Goal: Task Accomplishment & Management: Complete application form

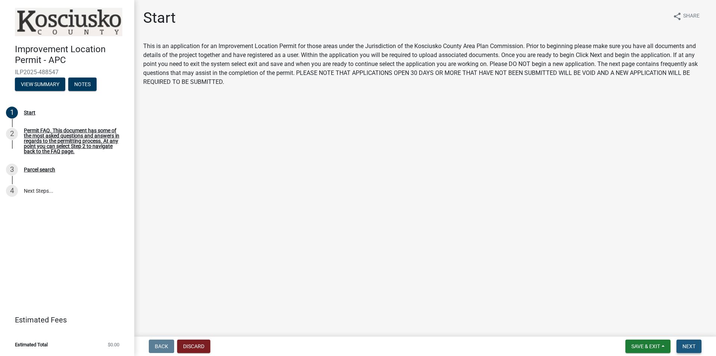
click at [692, 346] on span "Next" at bounding box center [688, 346] width 13 height 6
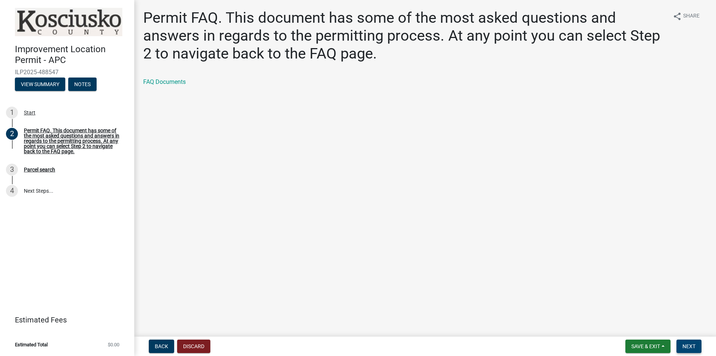
click at [693, 345] on span "Next" at bounding box center [688, 346] width 13 height 6
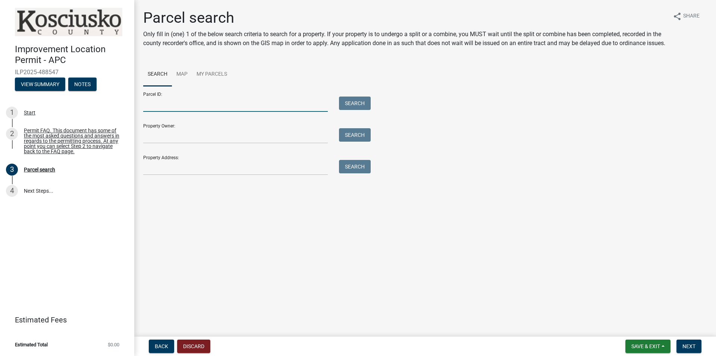
click at [177, 112] on input "Parcel ID:" at bounding box center [235, 104] width 185 height 15
paste input "[PHONE_NUMBER]"
click at [353, 110] on button "Search" at bounding box center [355, 103] width 32 height 13
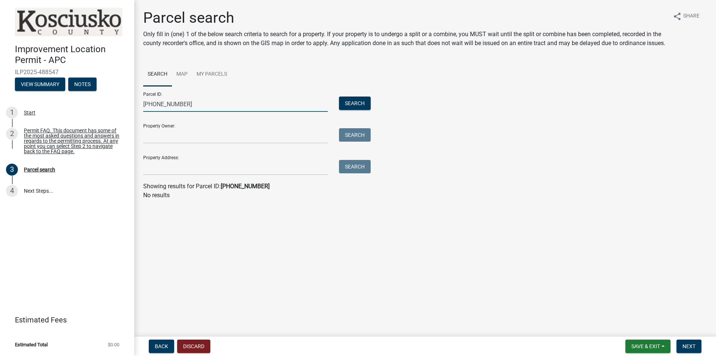
click at [155, 111] on input "[PHONE_NUMBER]" at bounding box center [235, 104] width 185 height 15
type input "[PHONE_NUMBER]"
click at [355, 110] on button "Search" at bounding box center [355, 103] width 32 height 13
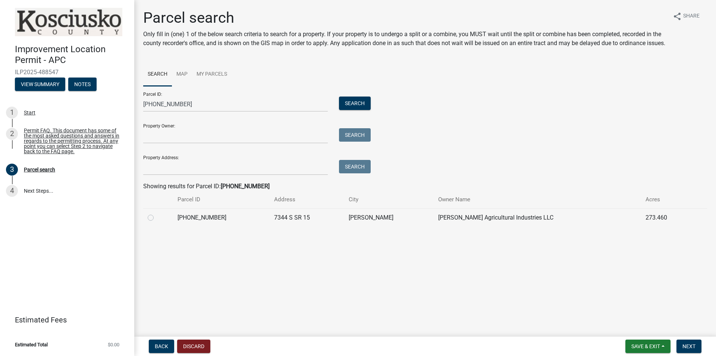
click at [157, 213] on label at bounding box center [157, 213] width 0 height 0
click at [157, 218] on input "radio" at bounding box center [159, 215] width 5 height 5
radio input "true"
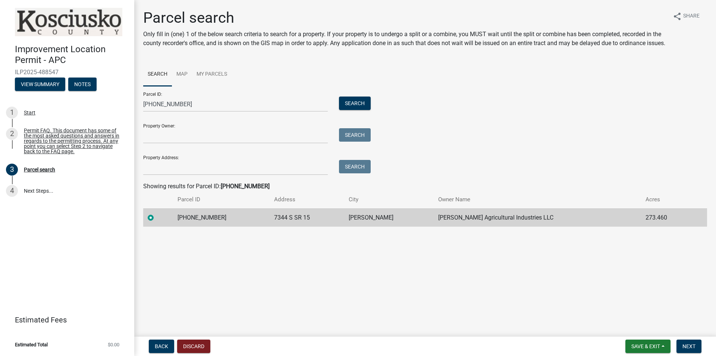
click at [458, 264] on main "Parcel search Only fill in (one) 1 of the below search criteria to search for a…" at bounding box center [425, 167] width 582 height 334
click at [188, 144] on input "Property Owner:" at bounding box center [235, 135] width 185 height 15
click at [688, 347] on span "Next" at bounding box center [688, 346] width 13 height 6
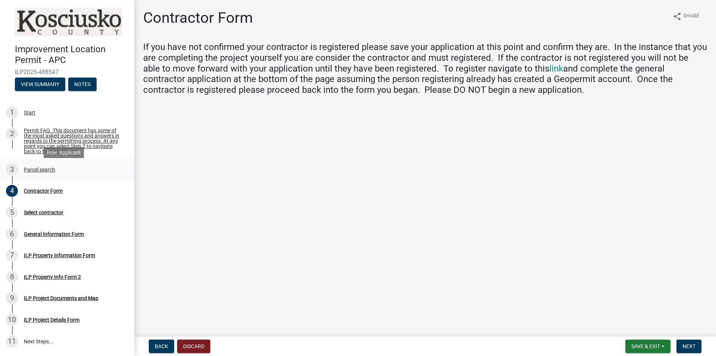
click at [41, 172] on div "Parcel search" at bounding box center [39, 169] width 31 height 5
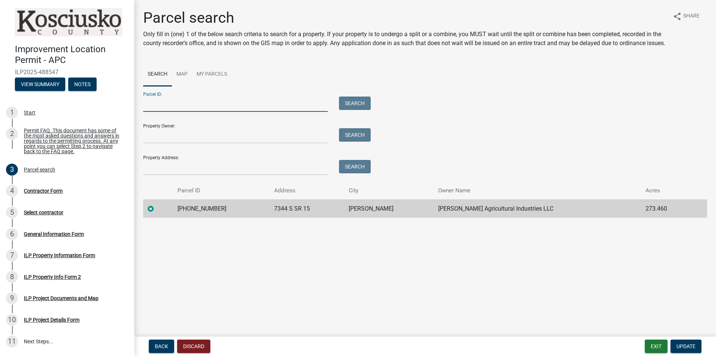
click at [185, 112] on input "Parcel ID:" at bounding box center [235, 104] width 185 height 15
click at [157, 204] on label at bounding box center [157, 204] width 0 height 0
click at [157, 209] on input "radio" at bounding box center [159, 206] width 5 height 5
click at [647, 218] on td "273.460" at bounding box center [666, 208] width 51 height 18
click at [469, 218] on td "[PERSON_NAME] Agricultural Industries LLC" at bounding box center [537, 208] width 207 height 18
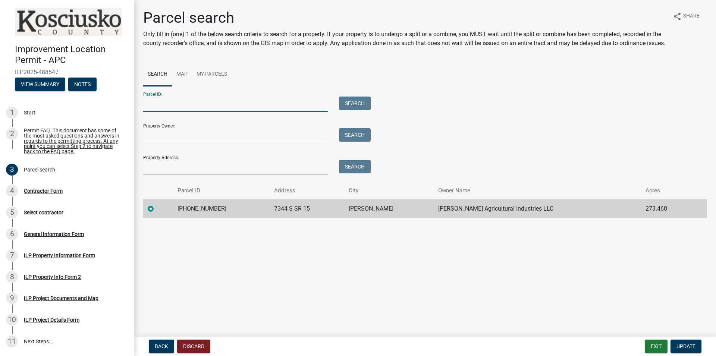
click at [210, 112] on input "Parcel ID:" at bounding box center [235, 104] width 185 height 15
click at [167, 112] on input "Parcel ID:" at bounding box center [235, 104] width 185 height 15
type input "[PHONE_NUMBER]"
click at [345, 110] on button "Search" at bounding box center [355, 103] width 32 height 13
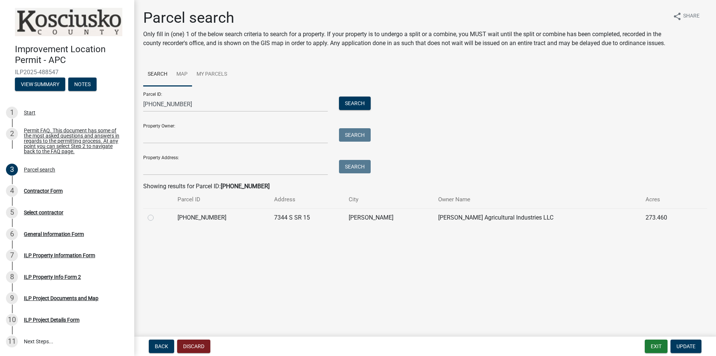
click at [187, 83] on link "Map" at bounding box center [182, 75] width 20 height 24
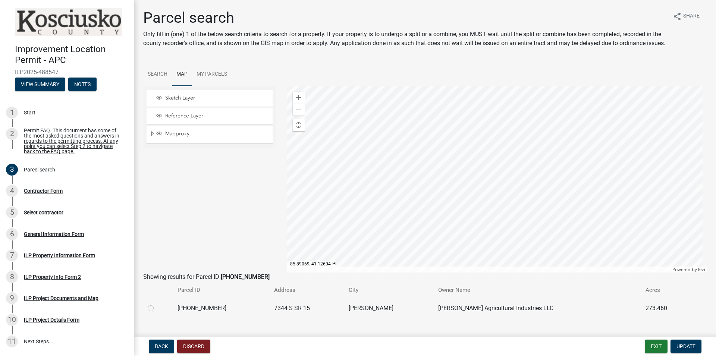
click at [475, 166] on div at bounding box center [497, 179] width 420 height 186
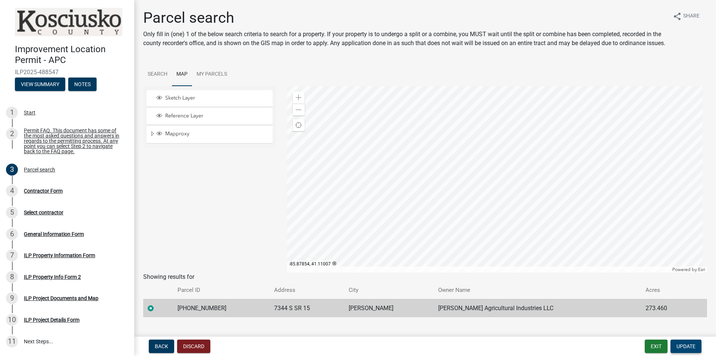
click at [680, 346] on span "Update" at bounding box center [685, 346] width 19 height 6
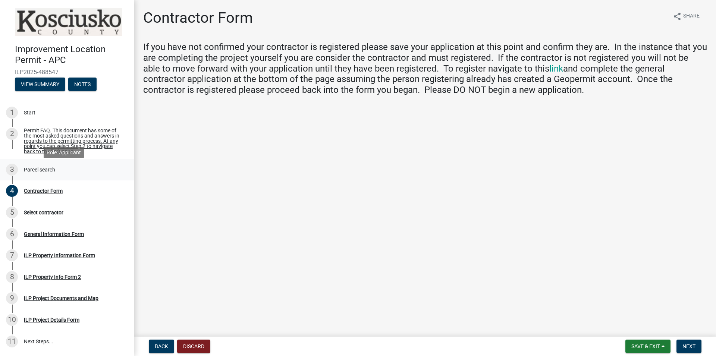
click at [31, 172] on div "Parcel search" at bounding box center [39, 169] width 31 height 5
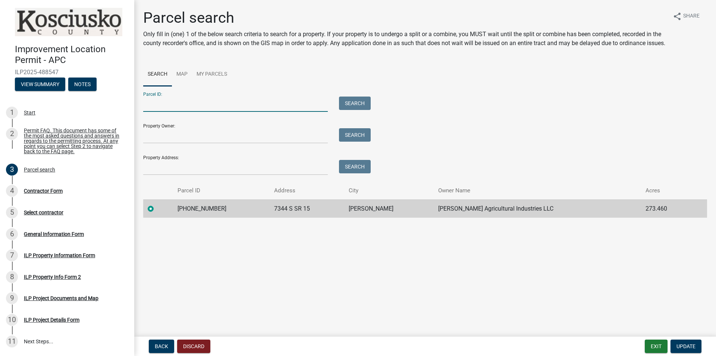
click at [172, 112] on input "Parcel ID:" at bounding box center [235, 104] width 185 height 15
paste input "[PHONE_NUMBER]"
click at [167, 144] on input "Property Owner:" at bounding box center [235, 135] width 185 height 15
click at [152, 110] on input "[PHONE_NUMBER]" at bounding box center [235, 104] width 185 height 15
type input "[PHONE_NUMBER]"
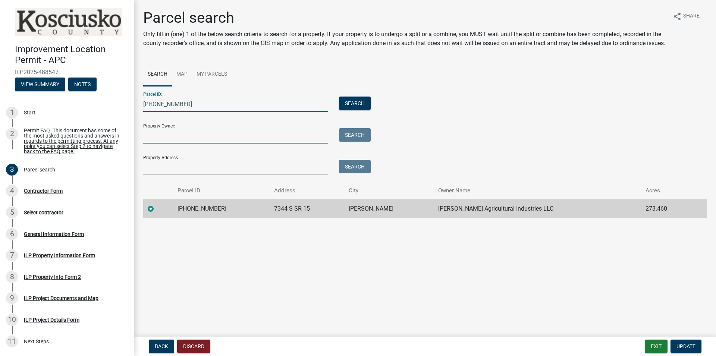
click at [172, 144] on input "Property Owner:" at bounding box center [235, 135] width 185 height 15
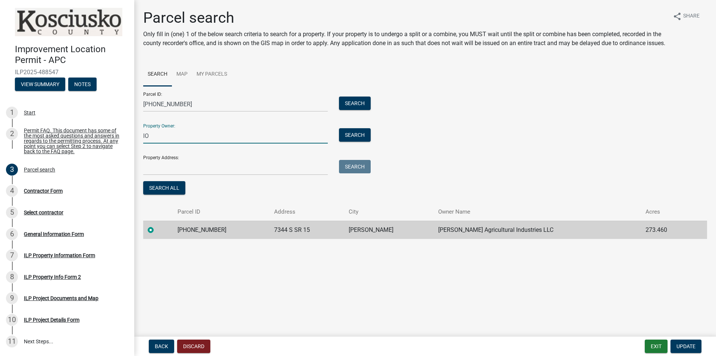
type input "l"
type input "[PERSON_NAME] Agricultural Industries LLC"
click at [173, 171] on input "Property Address:" at bounding box center [235, 167] width 185 height 15
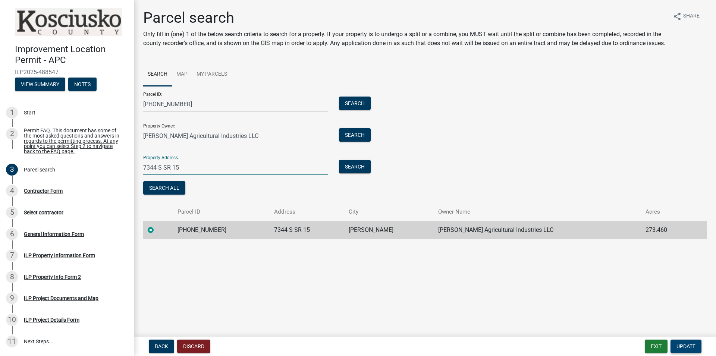
type input "7344 S SR 15"
click at [684, 342] on button "Update" at bounding box center [685, 346] width 31 height 13
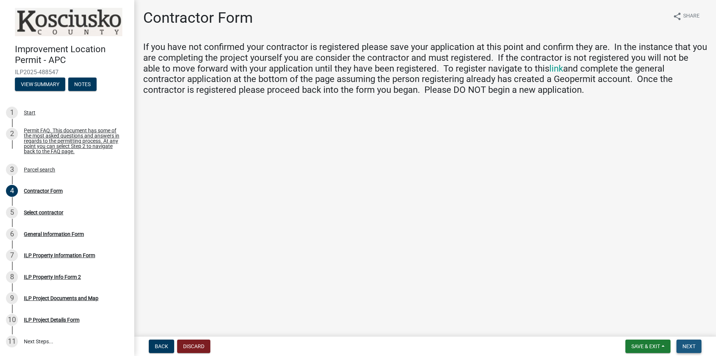
click at [694, 348] on span "Next" at bounding box center [688, 346] width 13 height 6
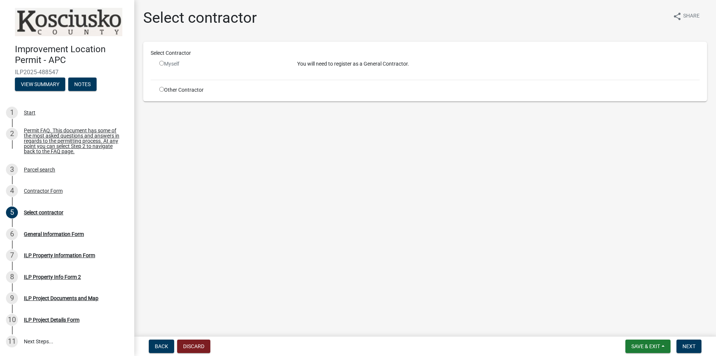
click at [161, 89] on input "radio" at bounding box center [161, 89] width 5 height 5
radio input "true"
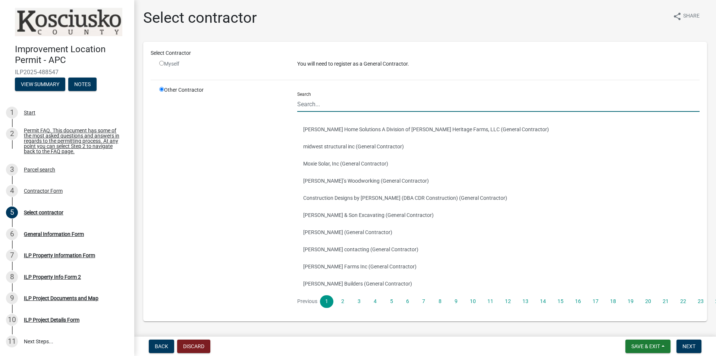
click at [323, 107] on input "Search" at bounding box center [498, 104] width 402 height 15
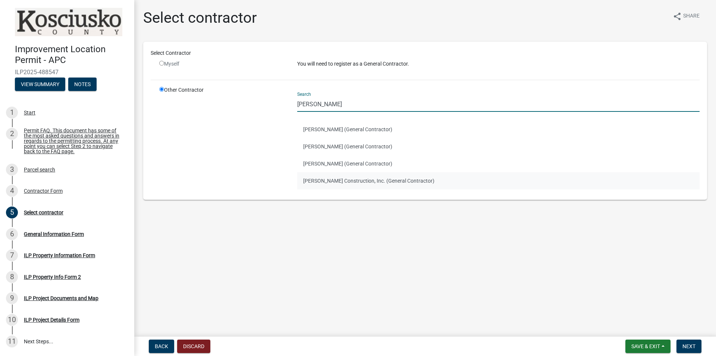
type input "[PERSON_NAME]"
click at [339, 176] on button "[PERSON_NAME] Construction, Inc. (General Contractor)" at bounding box center [498, 180] width 402 height 17
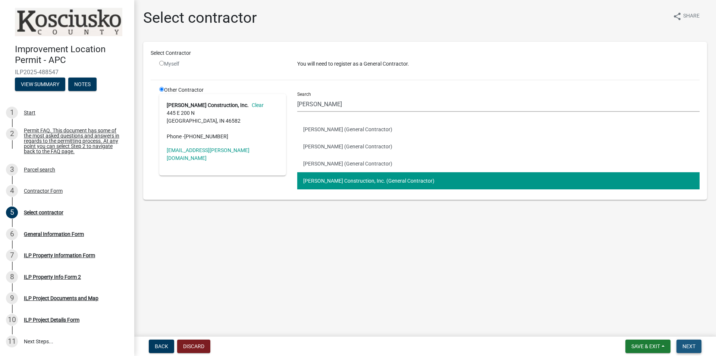
click at [689, 348] on span "Next" at bounding box center [688, 346] width 13 height 6
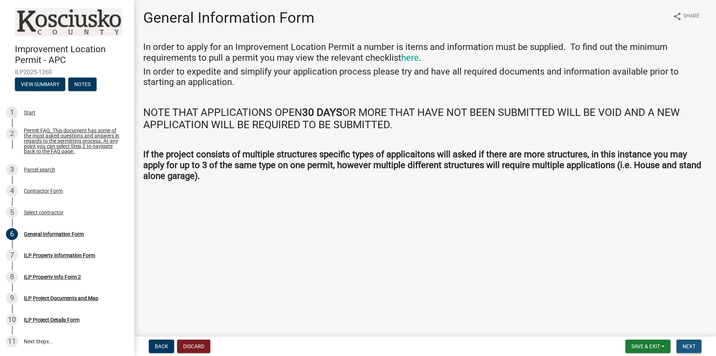
click at [691, 346] on span "Next" at bounding box center [688, 346] width 13 height 6
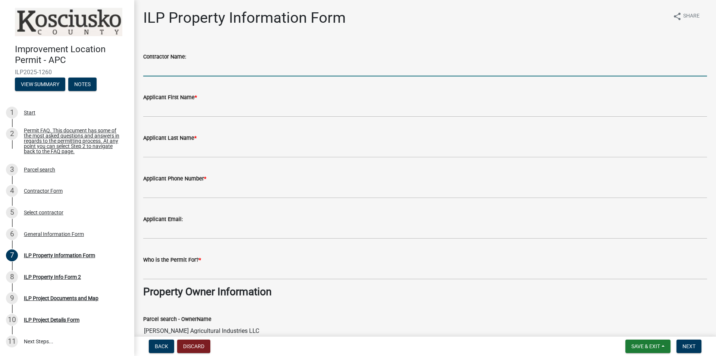
click at [175, 71] on input "Contractor Name:" at bounding box center [425, 68] width 564 height 15
type input "[PERSON_NAME] Construction Inc."
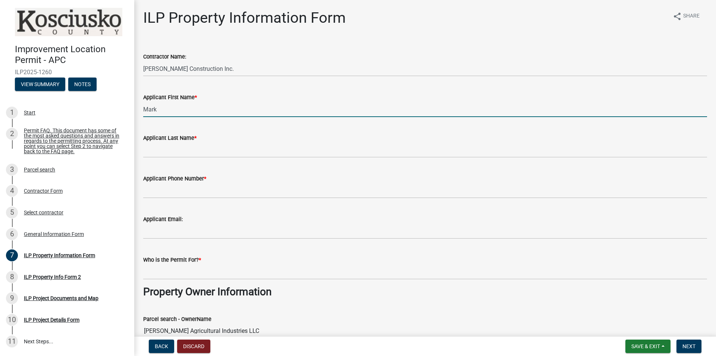
type input "Mark"
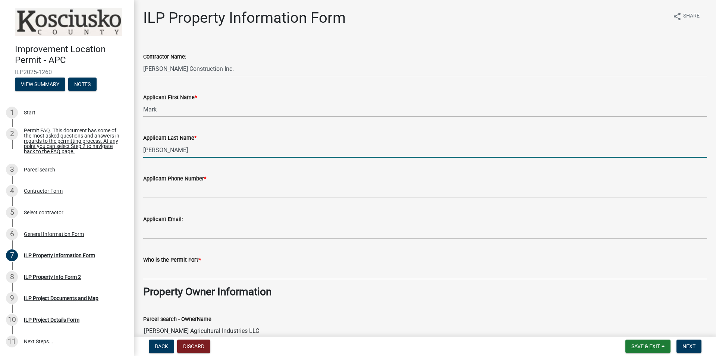
type input "[PERSON_NAME]"
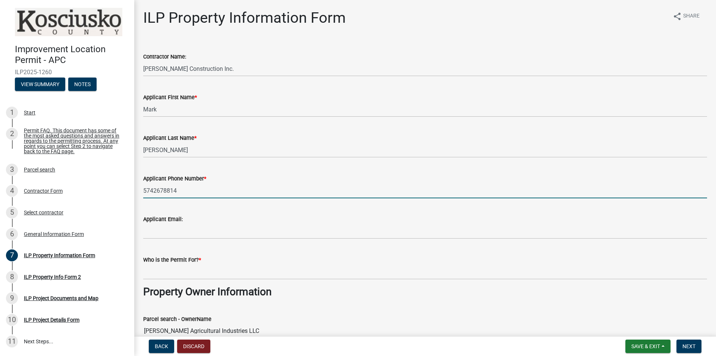
type input "5742678814"
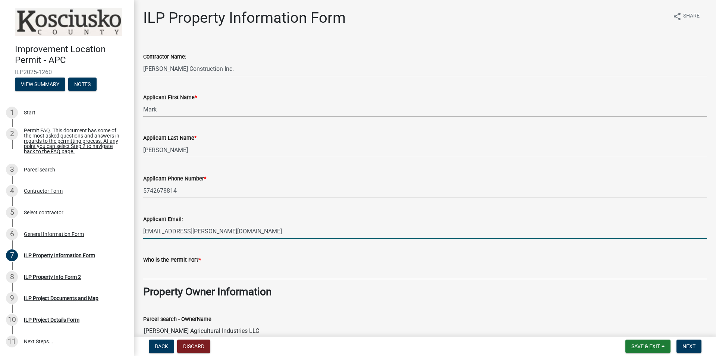
type input "[EMAIL_ADDRESS][PERSON_NAME][DOMAIN_NAME]"
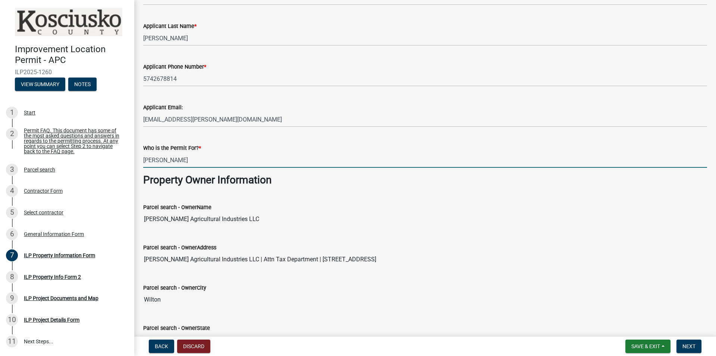
scroll to position [128, 0]
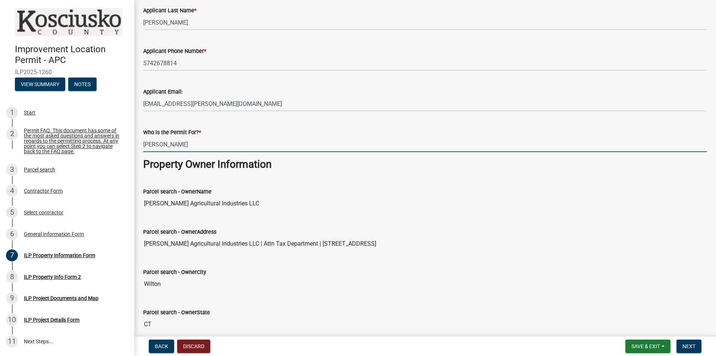
click at [240, 210] on input "[PERSON_NAME] Agricultural Industries LLC" at bounding box center [425, 203] width 564 height 15
click at [191, 142] on input "[PERSON_NAME]" at bounding box center [425, 144] width 564 height 15
type input "[PERSON_NAME]"
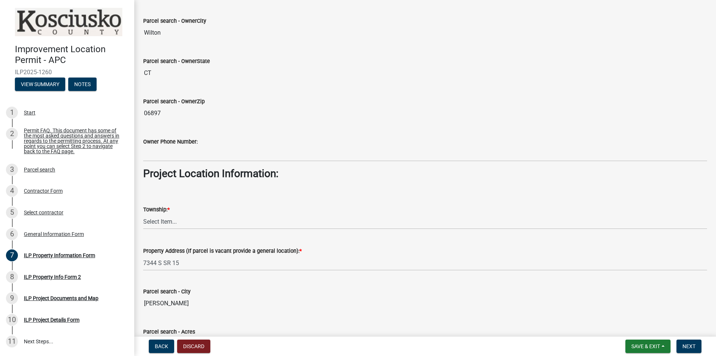
scroll to position [383, 0]
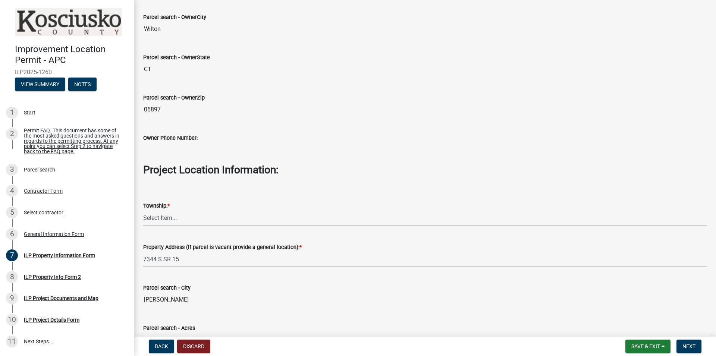
click at [143, 210] on select "Select Item... [PERSON_NAME] - Elkhart Co Clay Etna [GEOGRAPHIC_DATA][PERSON_NA…" at bounding box center [425, 217] width 564 height 15
click at [183, 233] on wm-data-entity-input-list "Contractor Name: [PERSON_NAME] Construction Inc. Applicant First Name * [PERSON…" at bounding box center [425, 67] width 564 height 816
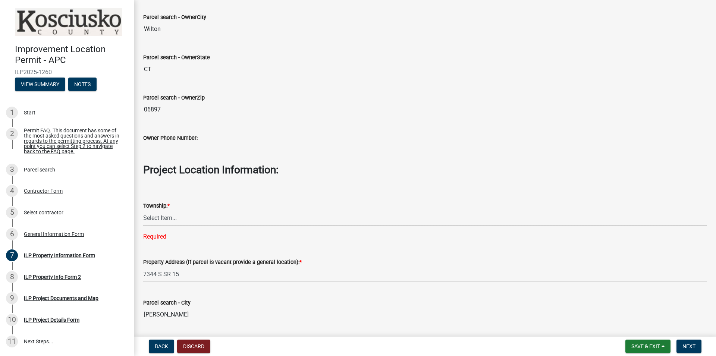
click at [143, 210] on select "Select Item... [PERSON_NAME] - Elkhart Co Clay Etna [GEOGRAPHIC_DATA][PERSON_NA…" at bounding box center [425, 217] width 564 height 15
click option "Clay" at bounding box center [0, 0] width 0 height 0
select select "1ba6d0a1-8334-4cec-a782-4148eced6037"
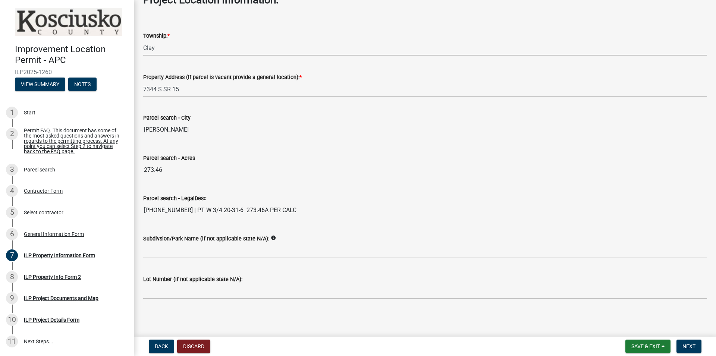
scroll to position [553, 0]
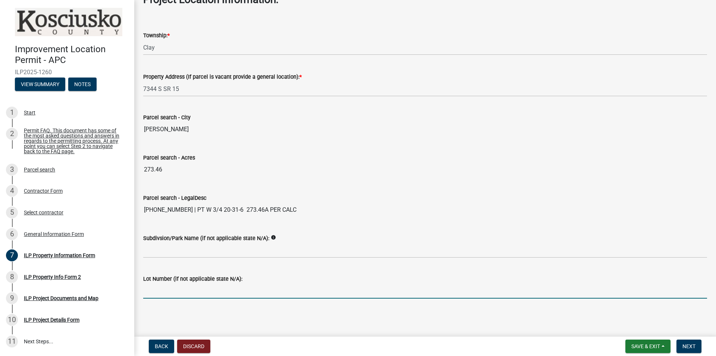
click at [214, 293] on input "Lot Number (if not applicable state N/A):" at bounding box center [425, 290] width 564 height 15
type input "N/A"
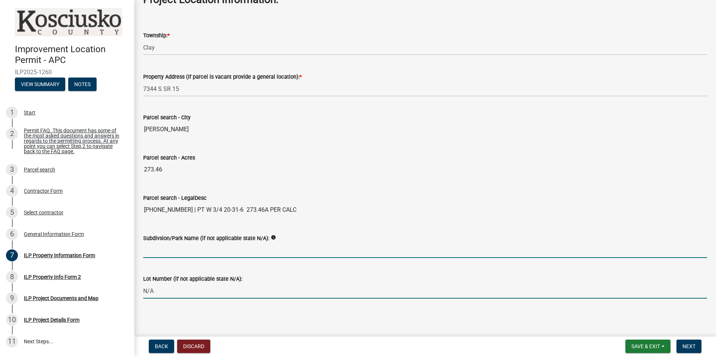
click at [175, 251] on input "Subdivsion/Park Name (if not applicable state N/A):" at bounding box center [425, 250] width 564 height 15
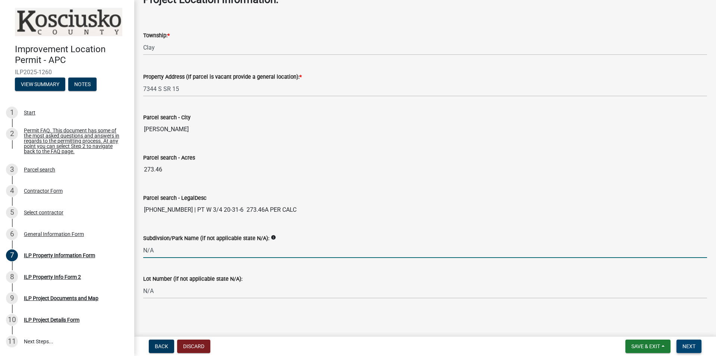
type input "N/A"
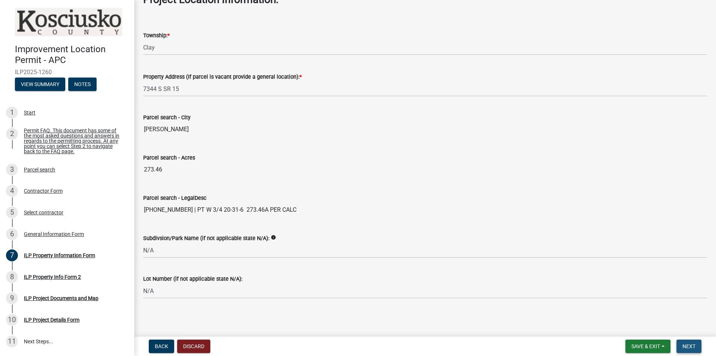
click at [687, 347] on span "Next" at bounding box center [688, 346] width 13 height 6
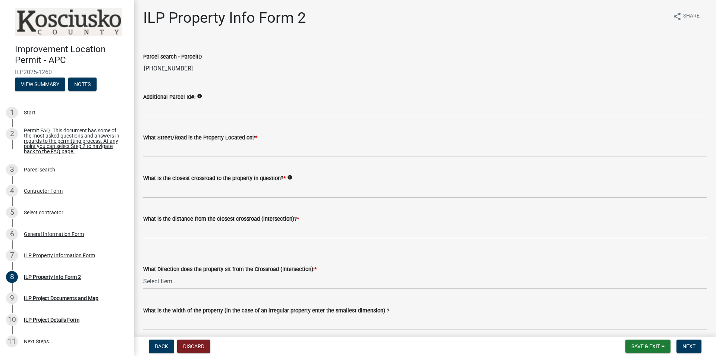
click at [201, 97] on icon "info" at bounding box center [199, 96] width 5 height 5
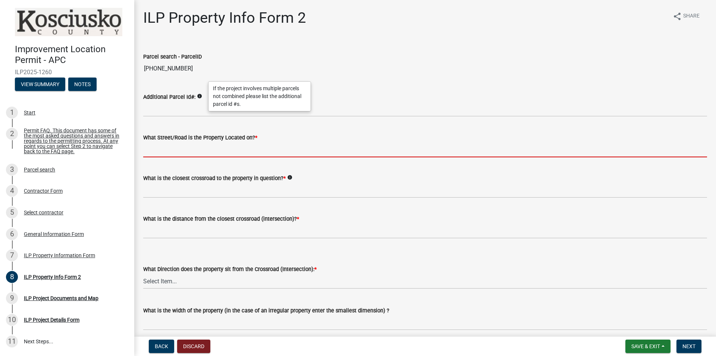
click at [173, 152] on input "What Street/Road is the Property Located on? *" at bounding box center [425, 149] width 564 height 15
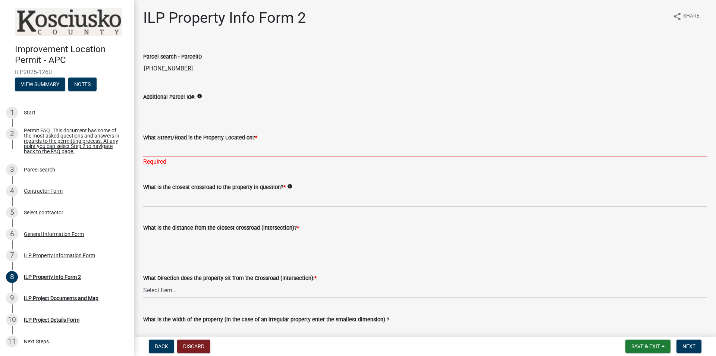
click at [173, 151] on input "What Street/Road is the Property Located on? *" at bounding box center [425, 149] width 564 height 15
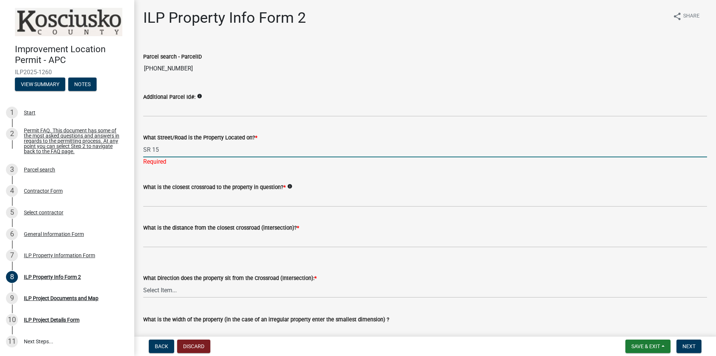
type input "SR 15"
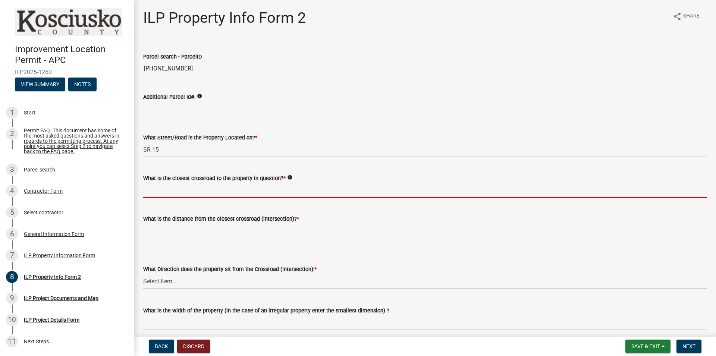
click at [194, 196] on input "What is the closest crossroad to the property in question? *" at bounding box center [425, 190] width 564 height 15
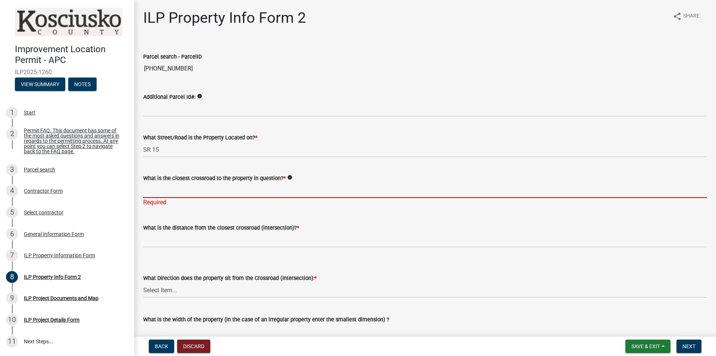
type input "w"
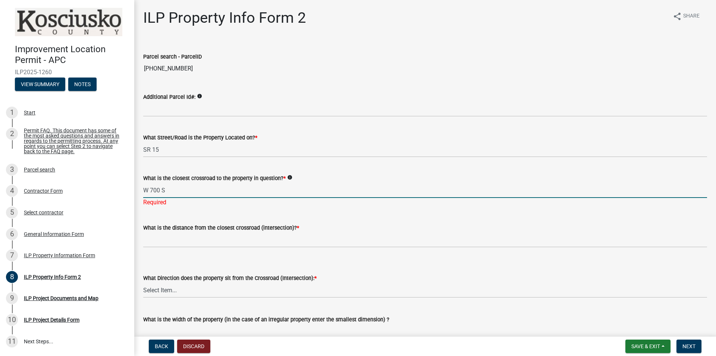
type input "W 700 S"
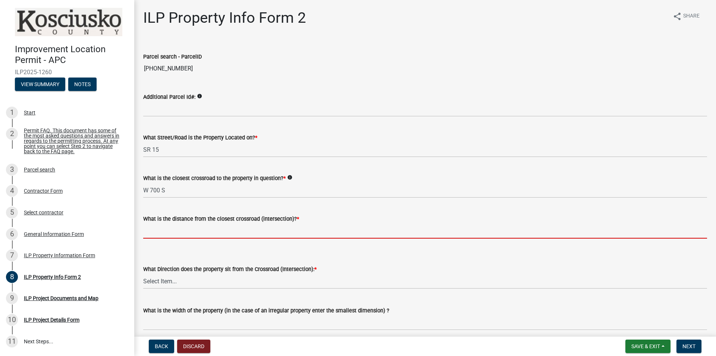
click at [204, 239] on input "text" at bounding box center [425, 230] width 564 height 15
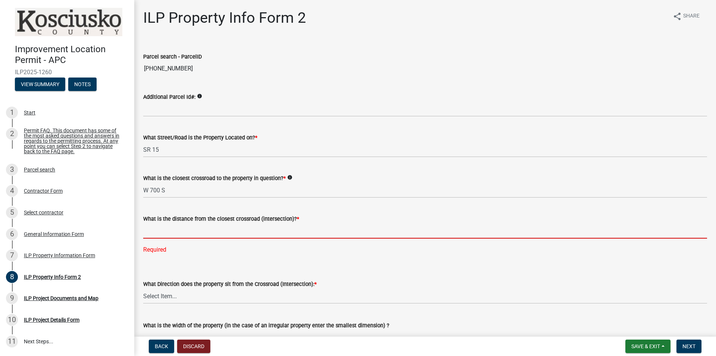
click at [176, 229] on input "text" at bounding box center [425, 230] width 564 height 15
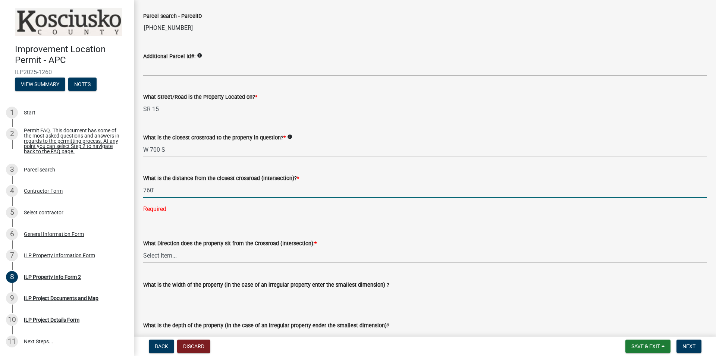
scroll to position [43, 0]
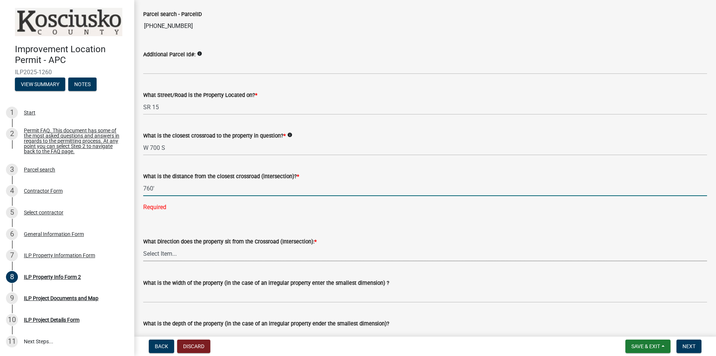
type input "760"
click at [143, 246] on select "Select Item... N NE NW S SE SW E W" at bounding box center [425, 253] width 564 height 15
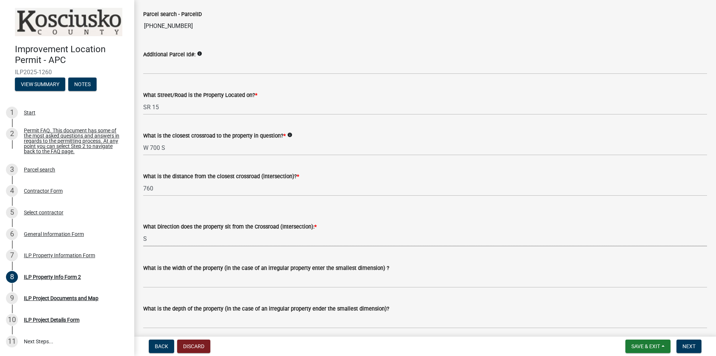
click option "S" at bounding box center [0, 0] width 0 height 0
select select "30cad654-0079-4cbe-a349-097ae71a5774"
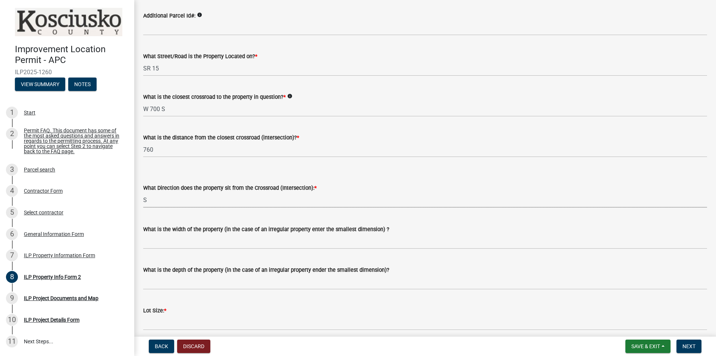
scroll to position [85, 0]
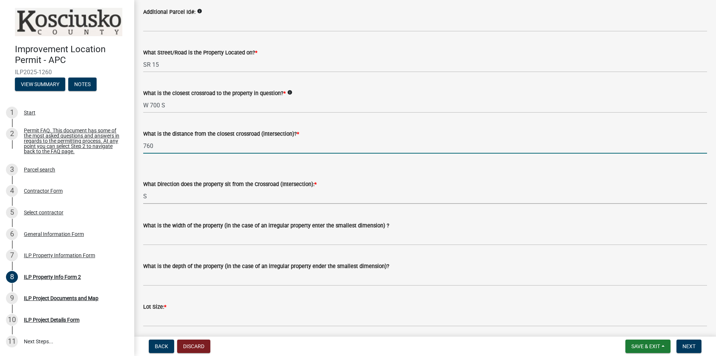
click at [168, 148] on input "760" at bounding box center [425, 145] width 564 height 15
drag, startPoint x: 166, startPoint y: 147, endPoint x: 116, endPoint y: 146, distance: 50.0
click at [143, 146] on input "760" at bounding box center [425, 145] width 564 height 15
type input "0"
click at [143, 189] on select "Select Item... N NE NW S SE SW E W" at bounding box center [425, 196] width 564 height 15
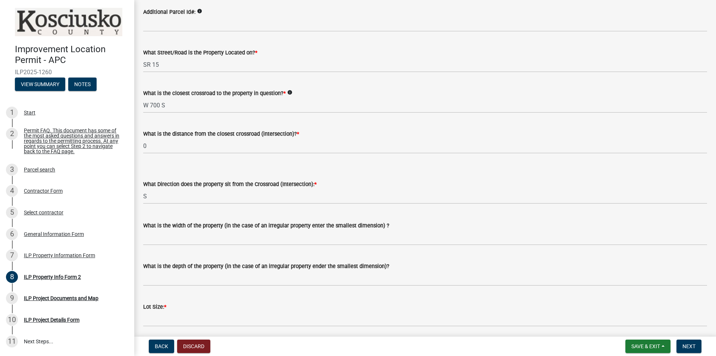
click at [181, 154] on wm-data-entity-input "What is the distance from the closest crossroad (intersection)? * 0" at bounding box center [425, 139] width 564 height 41
click at [143, 189] on select "Select Item... N NE NW S SE SW E W" at bounding box center [425, 196] width 564 height 15
click option "S" at bounding box center [0, 0] width 0 height 0
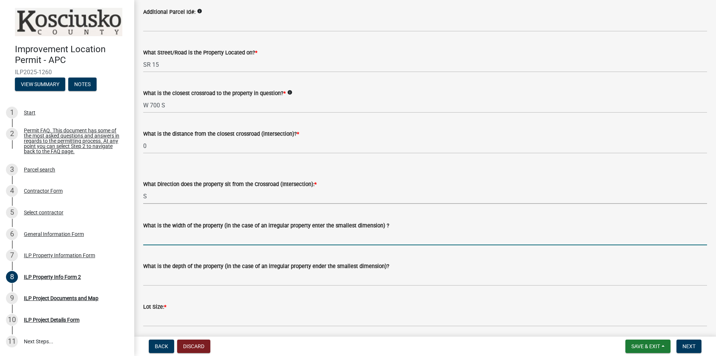
click at [171, 237] on input "What is the width of the property (in the case of an irregular property enter t…" at bounding box center [425, 237] width 564 height 15
type input "1953"
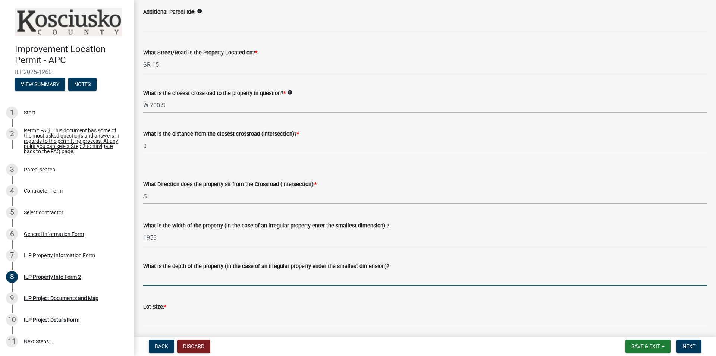
click at [176, 280] on input "What is the depth of the property (in the case of an irregular property ender t…" at bounding box center [425, 278] width 564 height 15
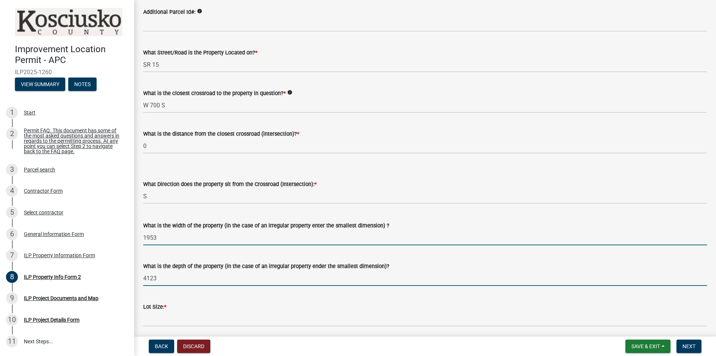
click at [169, 237] on input "1953" at bounding box center [425, 237] width 564 height 15
click at [169, 281] on input "4123" at bounding box center [425, 278] width 564 height 15
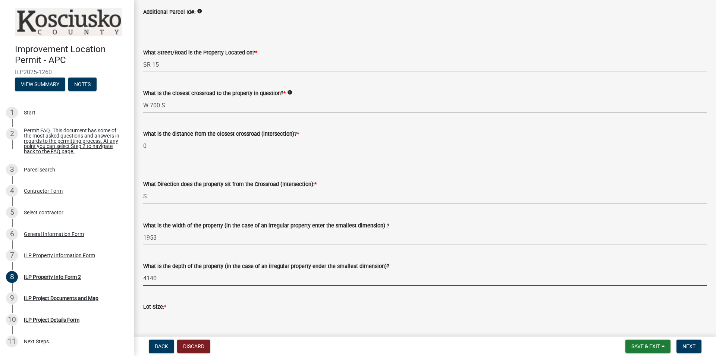
type input "4140"
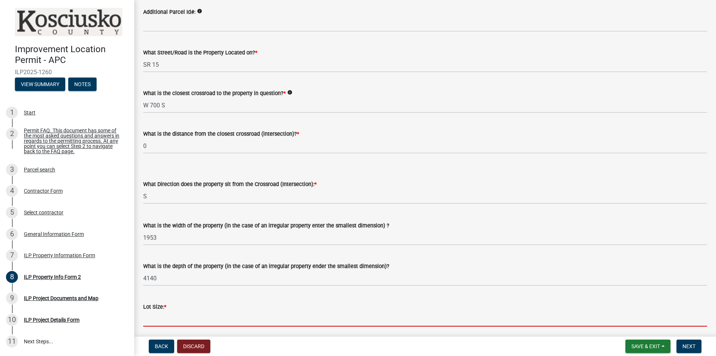
click at [175, 321] on input "text" at bounding box center [425, 318] width 564 height 15
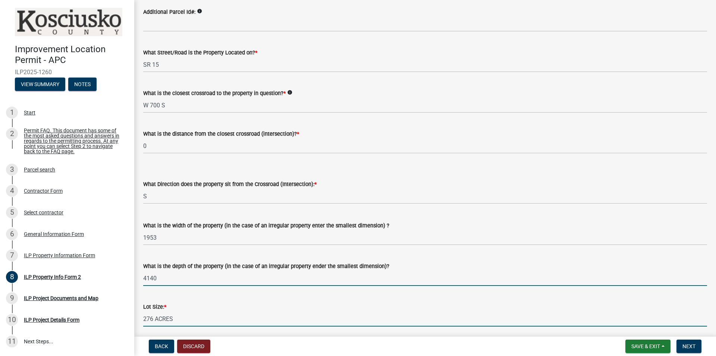
type input "276"
click at [177, 279] on input "4140" at bounding box center [425, 278] width 564 height 15
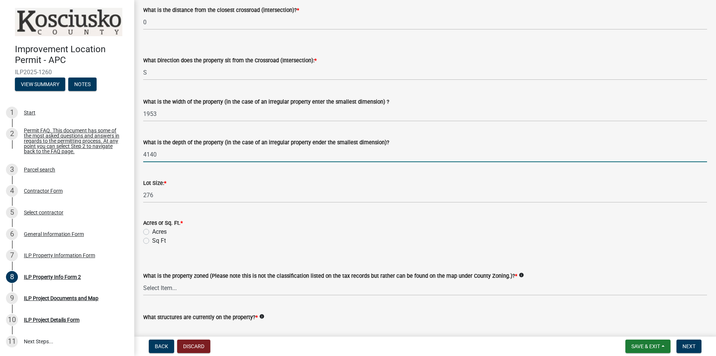
scroll to position [213, 0]
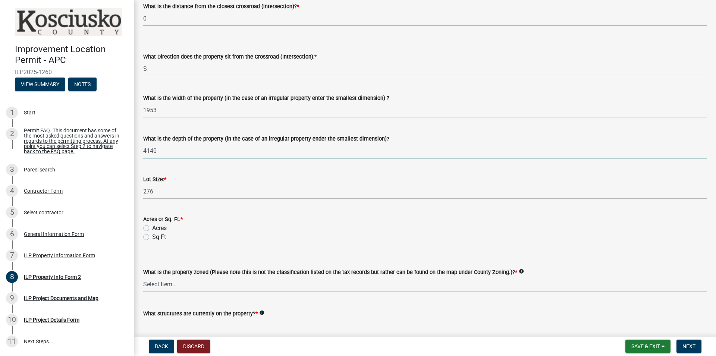
click at [152, 229] on label "Acres" at bounding box center [159, 228] width 15 height 9
click at [152, 229] on input "Acres" at bounding box center [154, 226] width 5 height 5
radio input "true"
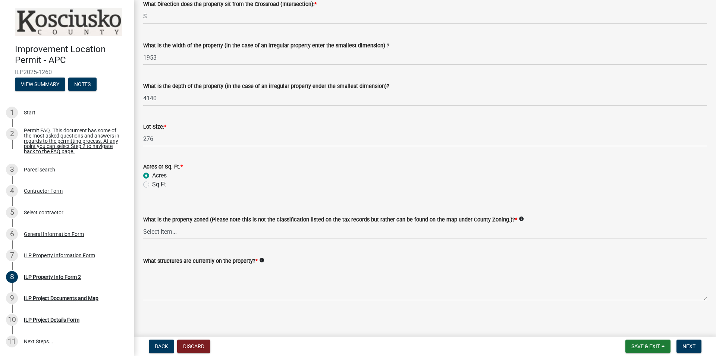
scroll to position [267, 0]
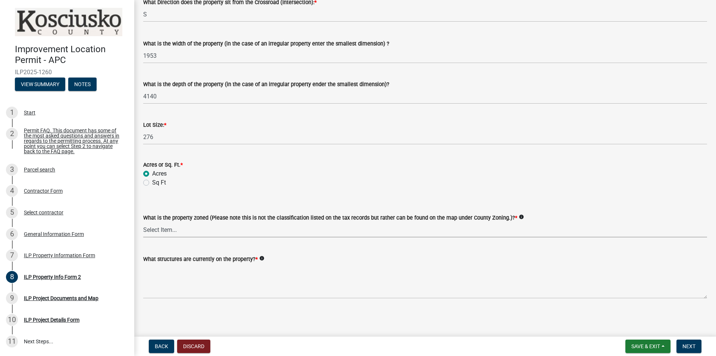
click at [143, 222] on select "Select Item... Agricultural Agricultural 2 Commercial Environmental Industrial …" at bounding box center [425, 229] width 564 height 15
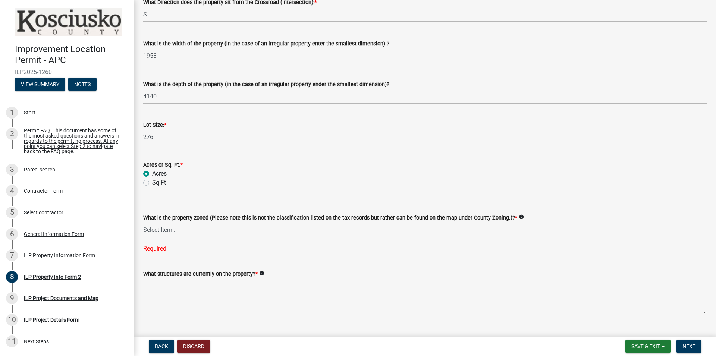
click at [143, 222] on select "Select Item... Agricultural Agricultural 2 Commercial Environmental Industrial …" at bounding box center [425, 229] width 564 height 15
click option "Agricultural" at bounding box center [0, 0] width 0 height 0
select select "ea119d11-e52e-4559-b746-af06211fe819"
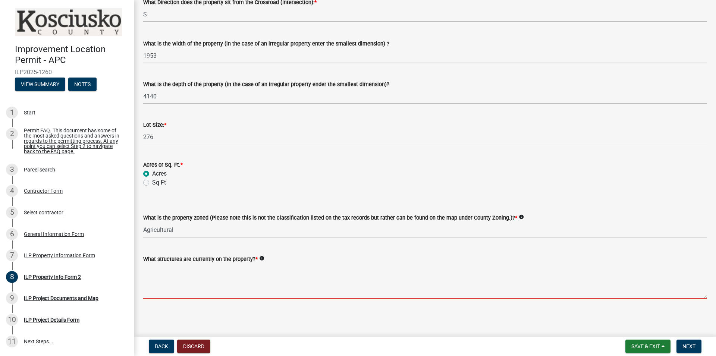
click at [180, 275] on textarea "What structures are currently on the property? *" at bounding box center [425, 281] width 564 height 35
click at [174, 287] on textarea "What structures are currently on the property? *" at bounding box center [425, 281] width 564 height 35
click at [171, 279] on textarea "What structures are currently on the property? *" at bounding box center [425, 281] width 564 height 35
click at [180, 267] on textarea "What structures are currently on the property? *" at bounding box center [425, 281] width 564 height 35
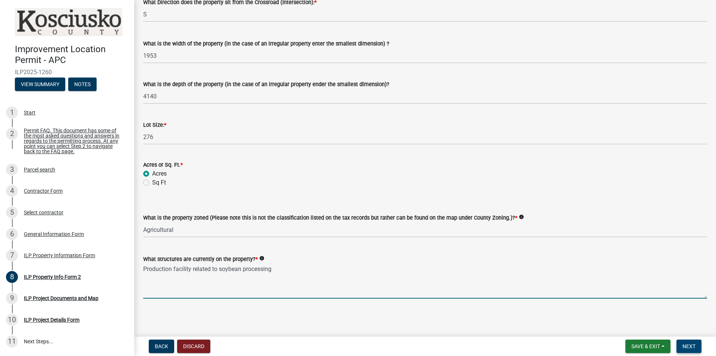
type textarea "Production facility related to soybean processing"
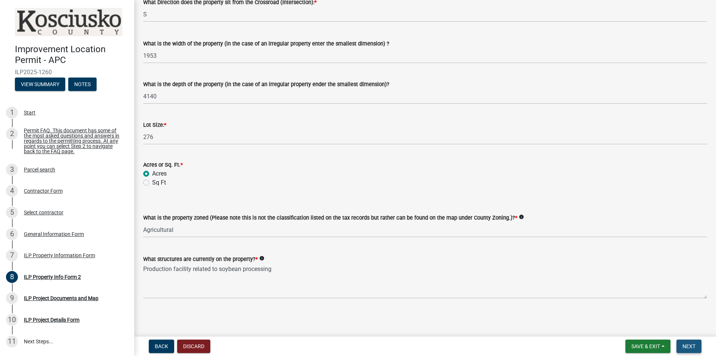
click at [691, 347] on span "Next" at bounding box center [688, 346] width 13 height 6
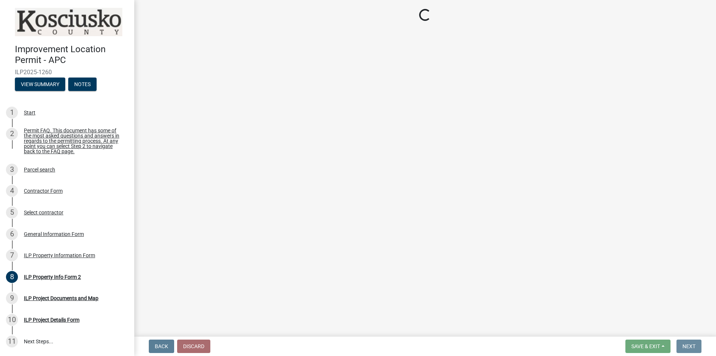
scroll to position [0, 0]
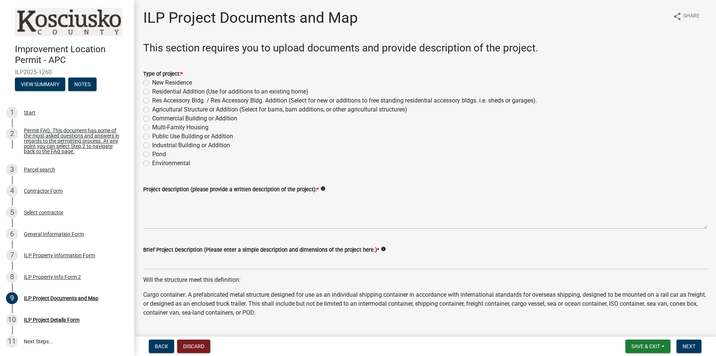
click at [152, 111] on label "Agricultural Structure or Addition (Select for barns, barn additions, or other …" at bounding box center [279, 109] width 255 height 9
click at [152, 110] on input "Agricultural Structure or Addition (Select for barns, barn additions, or other …" at bounding box center [154, 107] width 5 height 5
radio input "true"
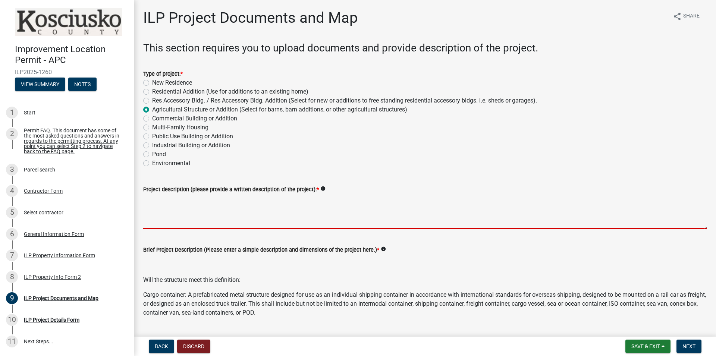
click at [180, 228] on textarea "Project description (please provide a written description of the project): *" at bounding box center [425, 211] width 564 height 35
click at [179, 214] on textarea "Project description (please provide a written description of the project): *" at bounding box center [425, 211] width 564 height 35
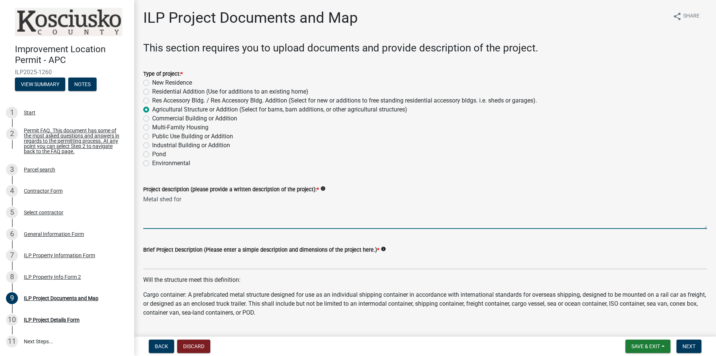
click at [192, 198] on textarea "Metal shed for" at bounding box center [425, 211] width 564 height 35
click at [281, 200] on textarea "Metal shed for support of related utility equipment" at bounding box center [425, 211] width 564 height 35
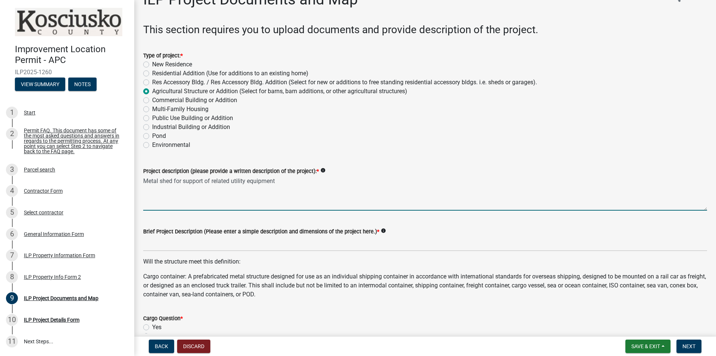
scroll to position [43, 0]
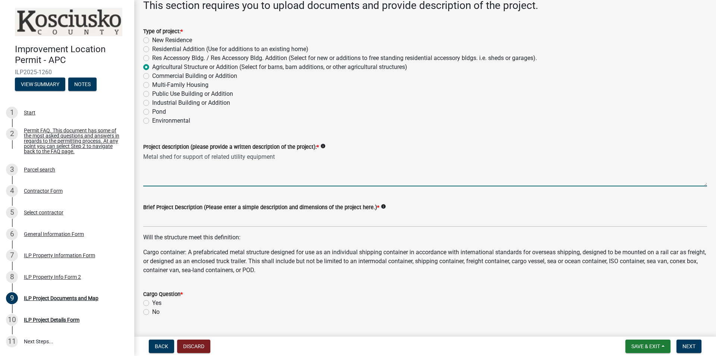
type textarea "Metal shed for support of related utility equipment"
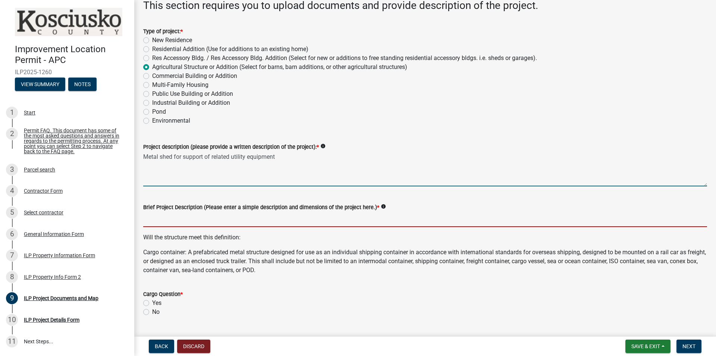
click at [183, 218] on input "Brief Project Description (Please enter a simple description and dimensions of …" at bounding box center [425, 219] width 564 height 15
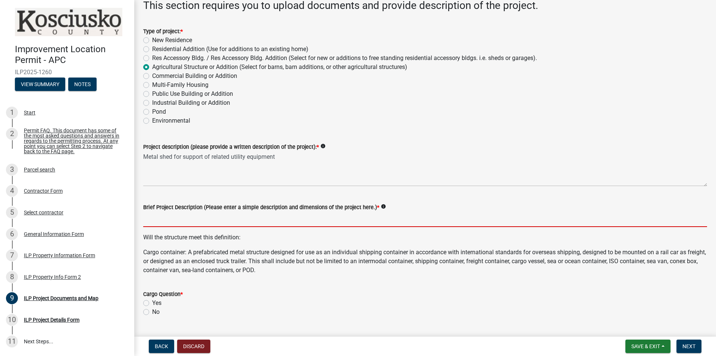
click at [183, 219] on input "Brief Project Description (Please enter a simple description and dimensions of …" at bounding box center [425, 219] width 564 height 15
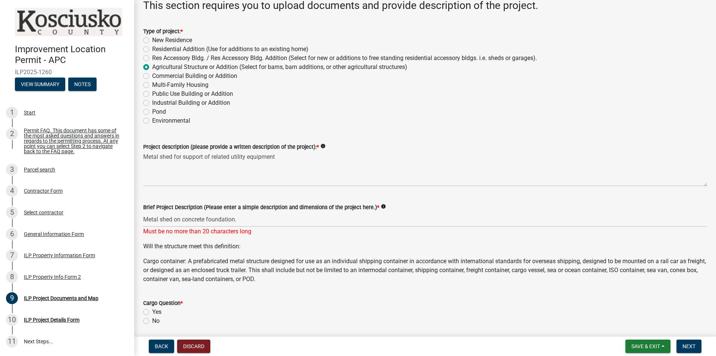
click at [142, 218] on div "Brief Project Description (Please enter a simple description and dimensions of …" at bounding box center [425, 214] width 575 height 44
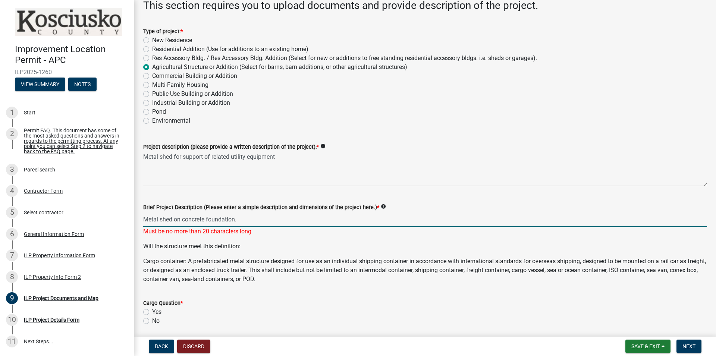
click at [144, 219] on input "Metal shed on concrete foundation." at bounding box center [425, 219] width 564 height 15
drag, startPoint x: 273, startPoint y: 220, endPoint x: 238, endPoint y: 220, distance: 35.8
click at [238, 220] on input "14' x 14' metal shed on concrete foundation." at bounding box center [425, 219] width 564 height 15
click at [273, 220] on input "14' x 14' metal shed on concrete foundation." at bounding box center [425, 219] width 564 height 15
drag, startPoint x: 284, startPoint y: 219, endPoint x: 194, endPoint y: 223, distance: 90.0
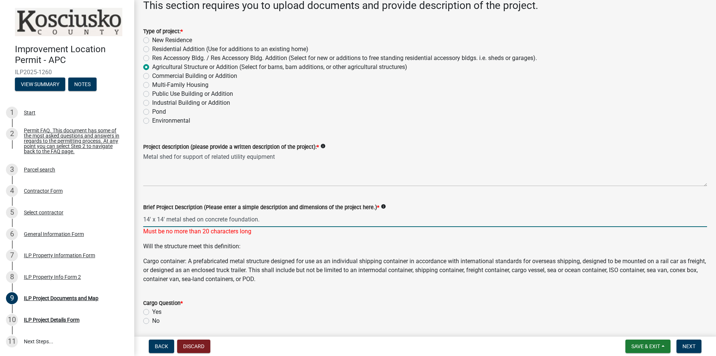
click at [194, 223] on input "14' x 14' metal shed on concrete foundation." at bounding box center [425, 219] width 564 height 15
click at [220, 218] on input "14' x 14' metal shed" at bounding box center [425, 219] width 564 height 15
type input "14' x 14' metal shed"
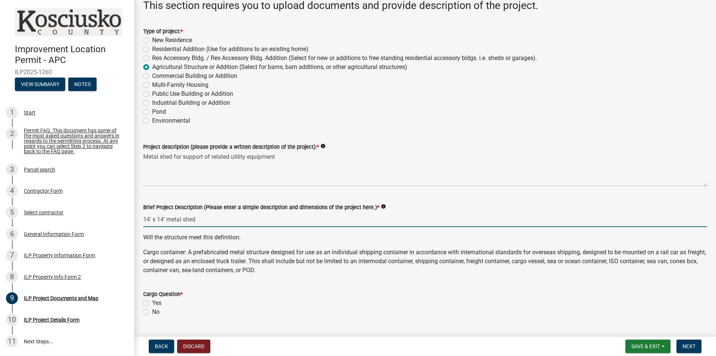
click at [205, 219] on input "14' x 14' metal shed" at bounding box center [425, 219] width 564 height 15
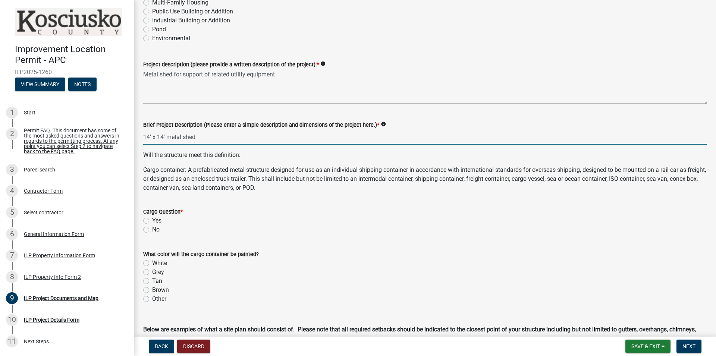
scroll to position [128, 0]
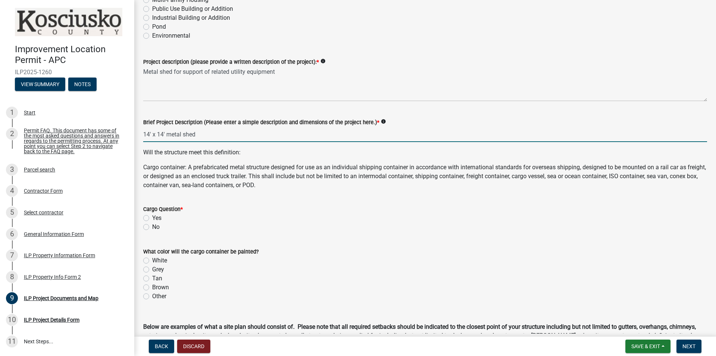
click at [152, 227] on label "No" at bounding box center [155, 227] width 7 height 9
click at [152, 227] on input "No" at bounding box center [154, 225] width 5 height 5
radio input "true"
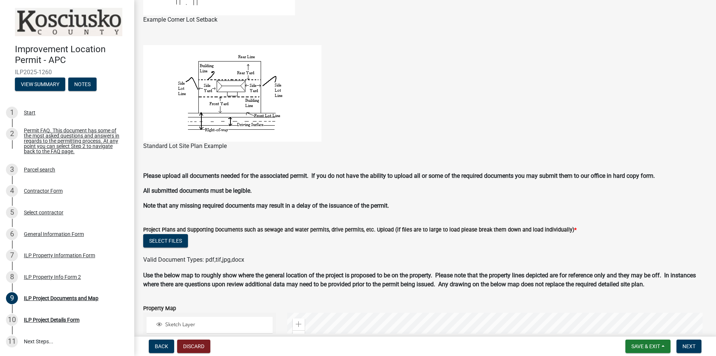
scroll to position [510, 0]
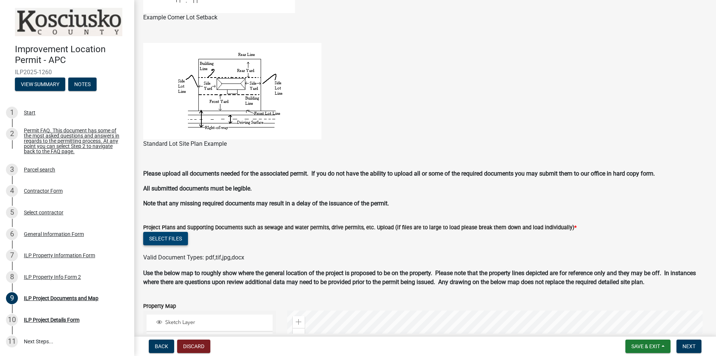
click at [166, 240] on button "Select files" at bounding box center [165, 238] width 45 height 13
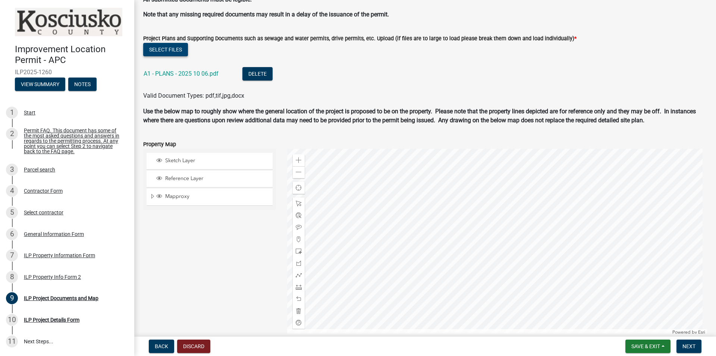
scroll to position [723, 0]
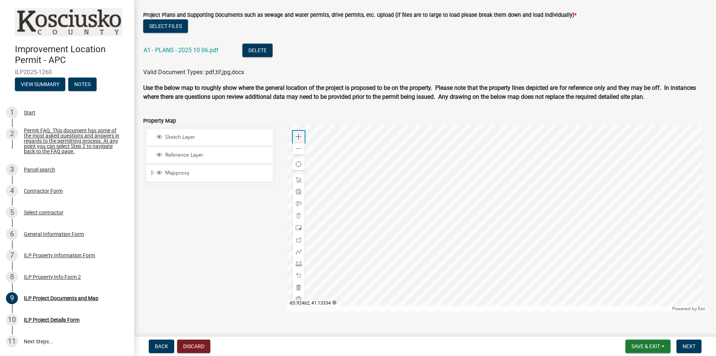
click at [296, 140] on span at bounding box center [299, 137] width 6 height 6
click at [454, 161] on div at bounding box center [497, 218] width 420 height 186
click at [193, 141] on div "Sketch Layer" at bounding box center [212, 137] width 115 height 7
click at [192, 141] on span "Sketch Layer" at bounding box center [216, 137] width 107 height 7
click at [296, 231] on span at bounding box center [299, 228] width 6 height 6
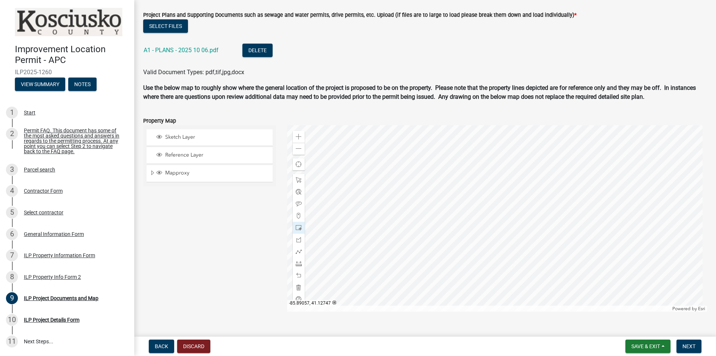
click at [458, 164] on div at bounding box center [497, 218] width 420 height 186
click at [691, 345] on span "Next" at bounding box center [688, 346] width 13 height 6
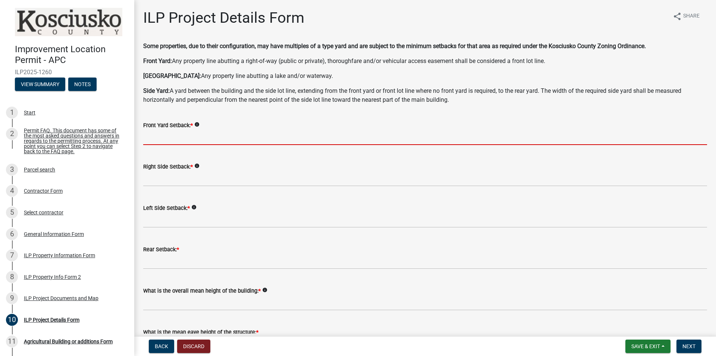
click at [177, 135] on input "text" at bounding box center [425, 137] width 564 height 15
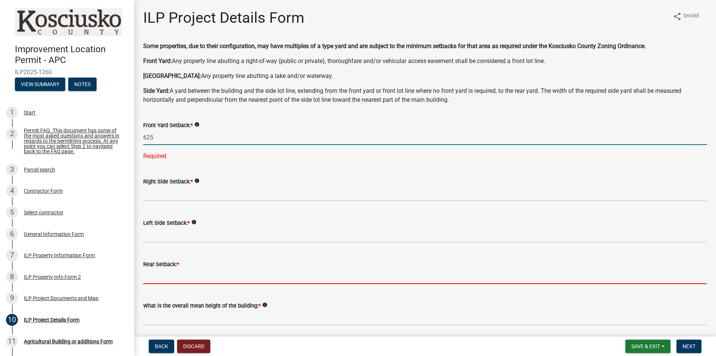
type input "625.0"
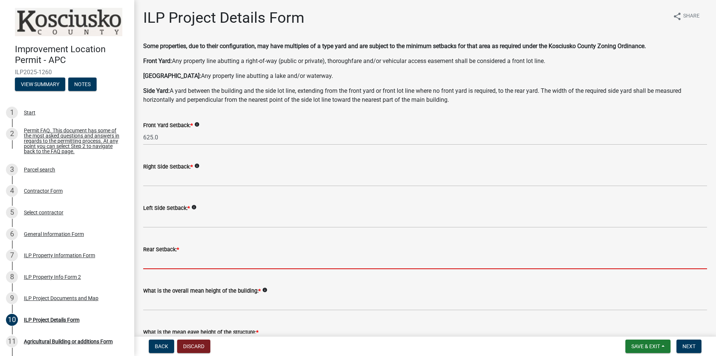
click at [164, 269] on input "text" at bounding box center [425, 261] width 564 height 15
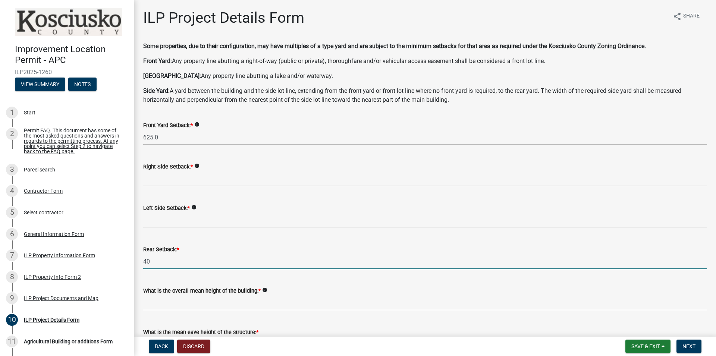
type input "4"
type input "1026.0"
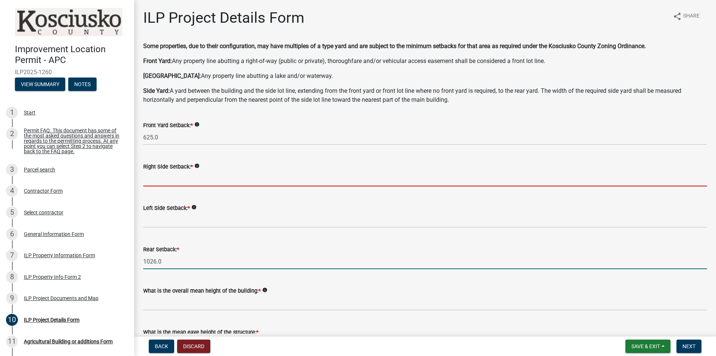
click at [188, 177] on input "text" at bounding box center [425, 178] width 564 height 15
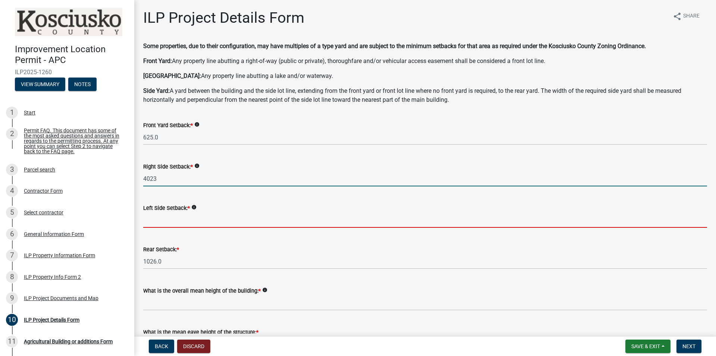
type input "4023.0"
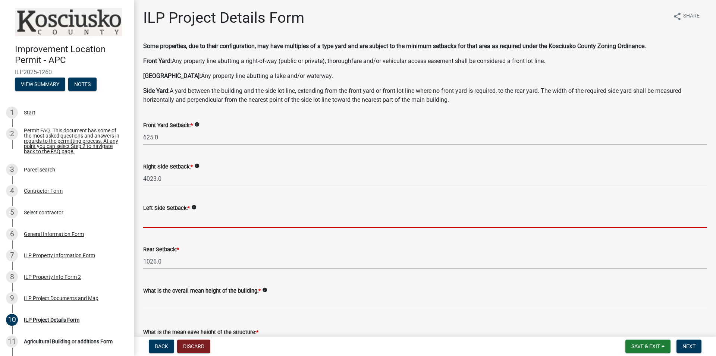
click at [189, 223] on input "text" at bounding box center [425, 220] width 564 height 15
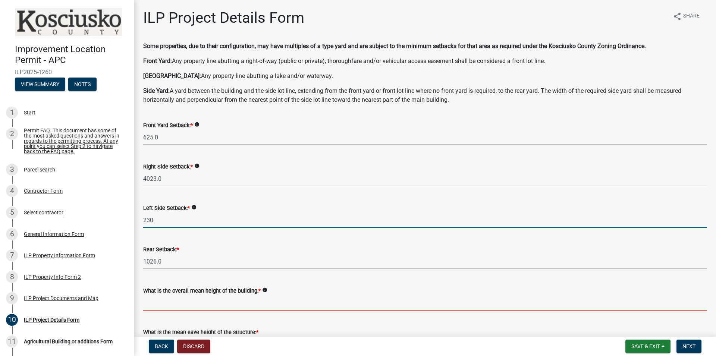
type input "230.0"
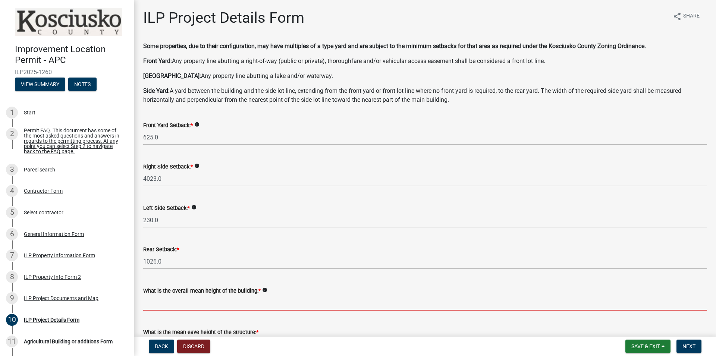
click at [178, 303] on input "text" at bounding box center [425, 302] width 564 height 15
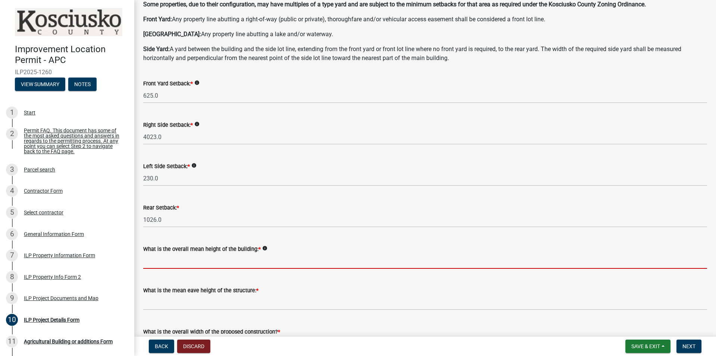
scroll to position [43, 0]
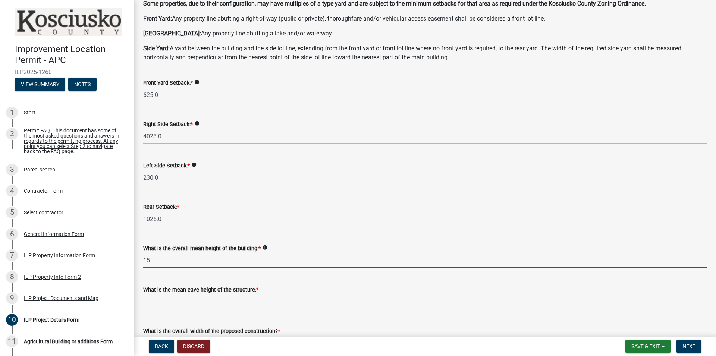
type input "15.0"
click at [192, 300] on input "text" at bounding box center [425, 301] width 564 height 15
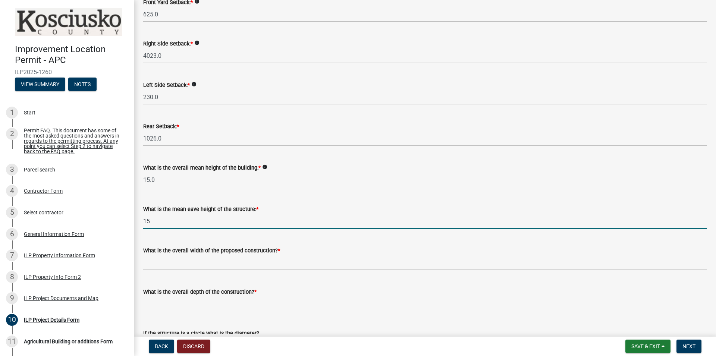
scroll to position [128, 0]
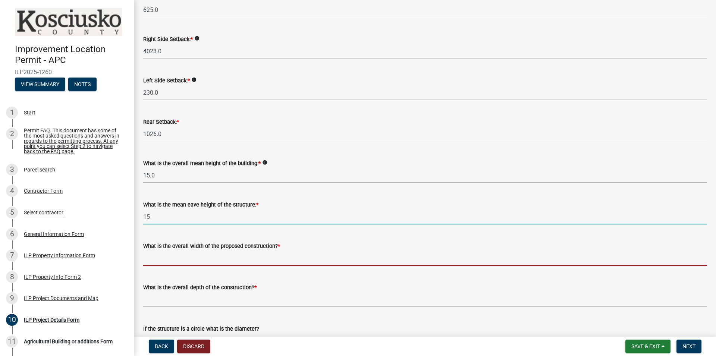
type input "15.0"
click at [185, 258] on input "text" at bounding box center [425, 258] width 564 height 15
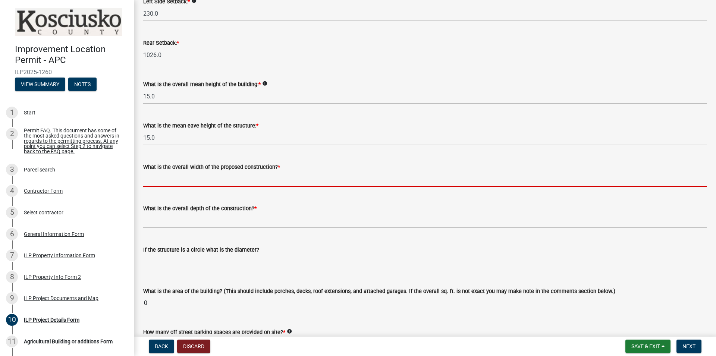
scroll to position [213, 0]
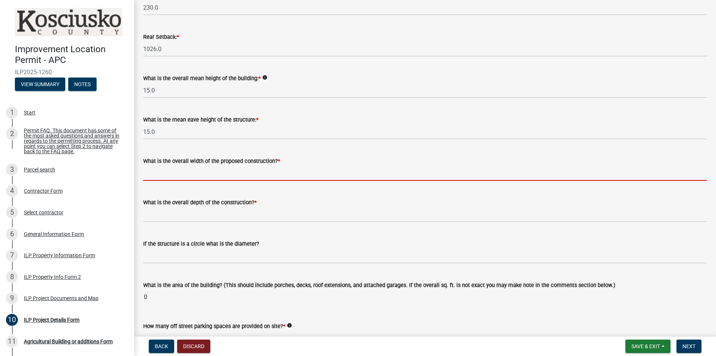
click at [199, 169] on input "text" at bounding box center [425, 173] width 564 height 15
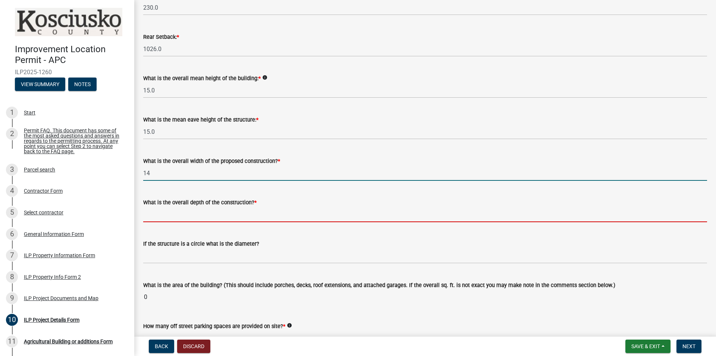
type input "14.00"
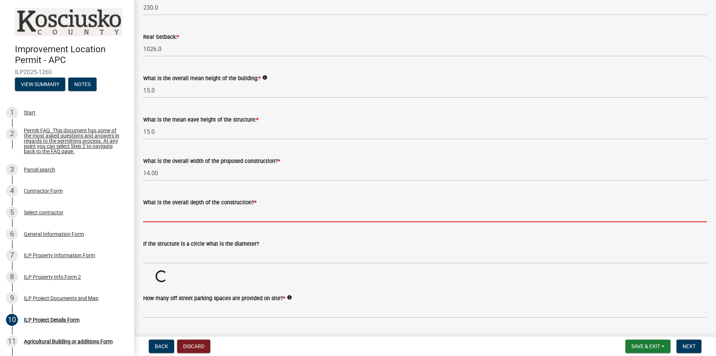
click at [196, 215] on input "text" at bounding box center [425, 214] width 564 height 15
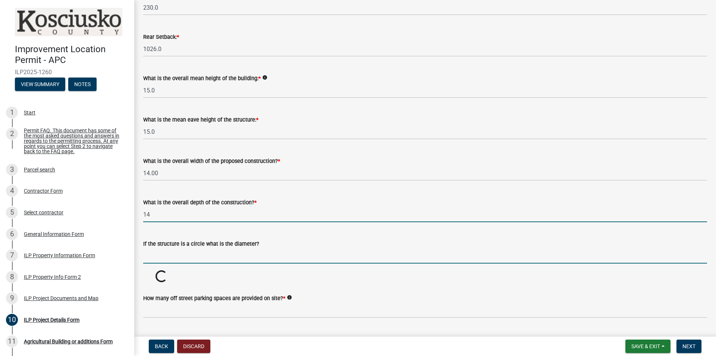
type input "14.00"
click at [192, 258] on input "text" at bounding box center [425, 255] width 564 height 15
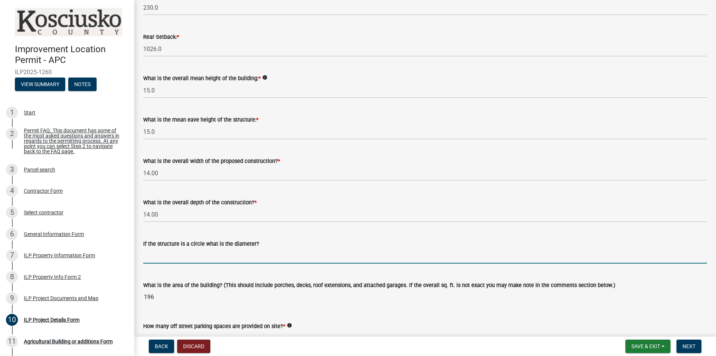
click at [175, 256] on input "text" at bounding box center [425, 255] width 564 height 15
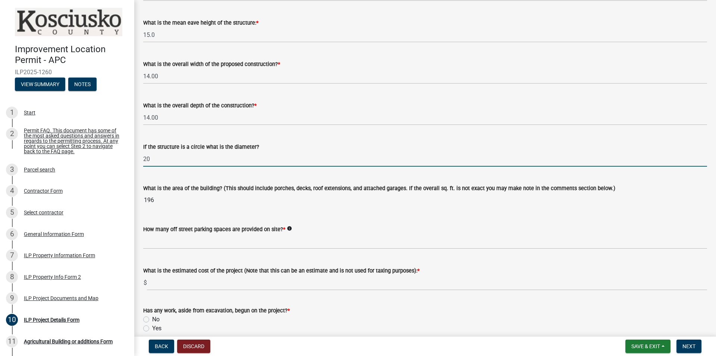
scroll to position [340, 0]
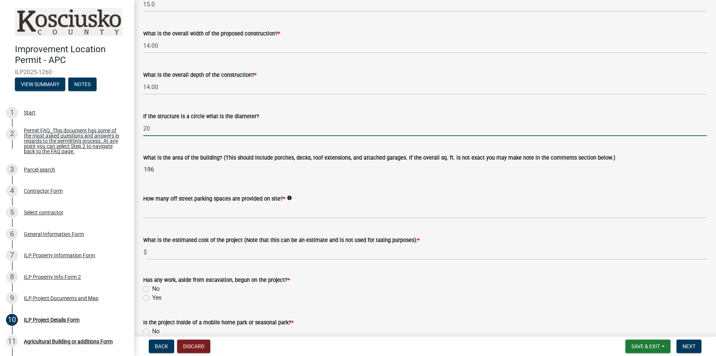
type input "20"
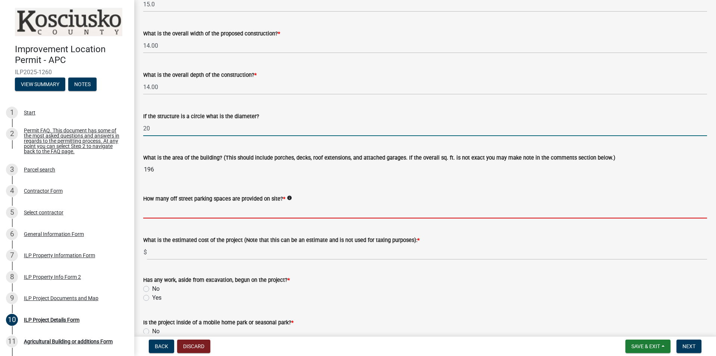
click at [189, 210] on input "text" at bounding box center [425, 210] width 564 height 15
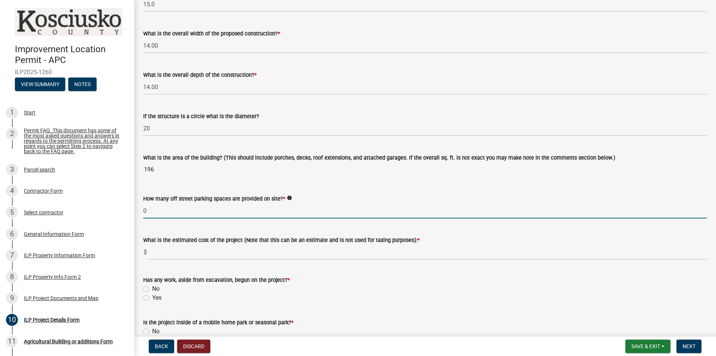
type input "0"
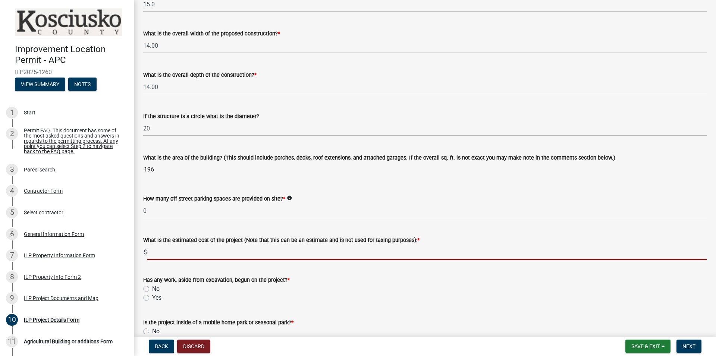
click at [184, 252] on input "text" at bounding box center [427, 252] width 560 height 15
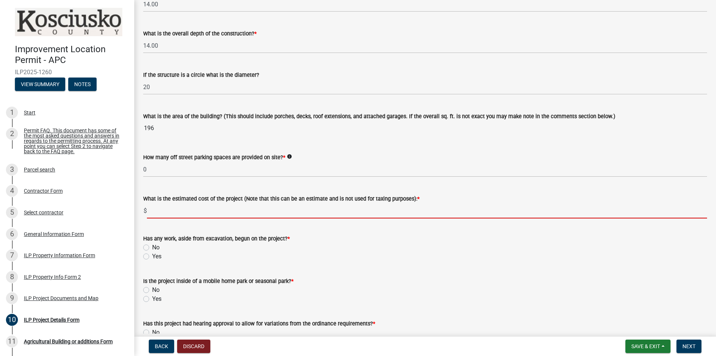
scroll to position [383, 0]
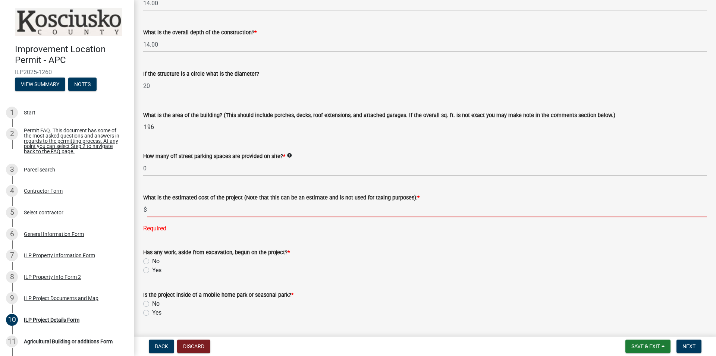
click at [167, 211] on input "text" at bounding box center [427, 209] width 560 height 15
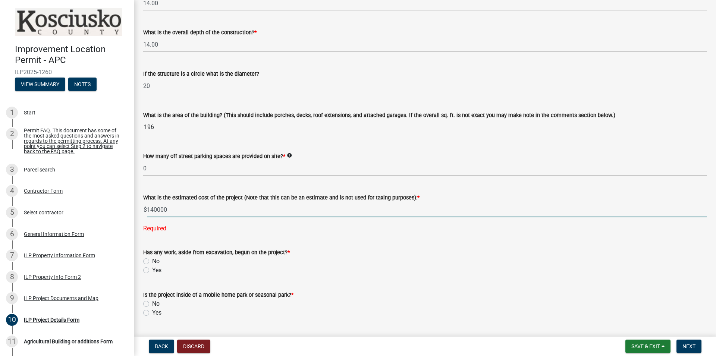
type input "140000"
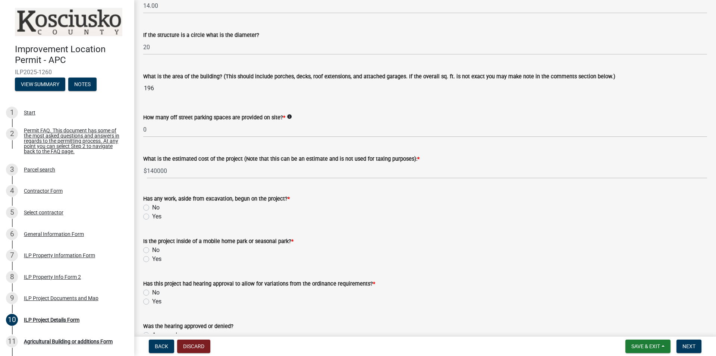
scroll to position [425, 0]
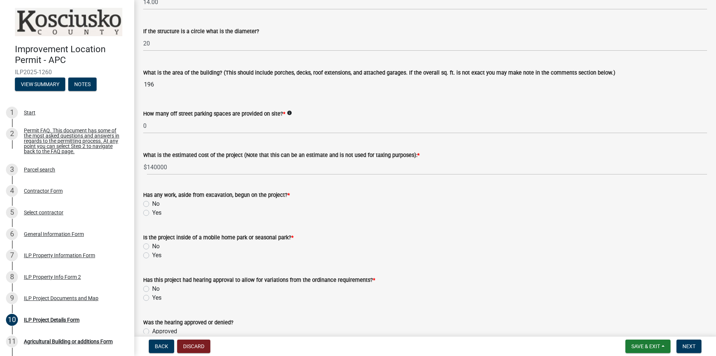
click at [152, 204] on label "No" at bounding box center [155, 203] width 7 height 9
click at [152, 204] on input "No" at bounding box center [154, 201] width 5 height 5
radio input "true"
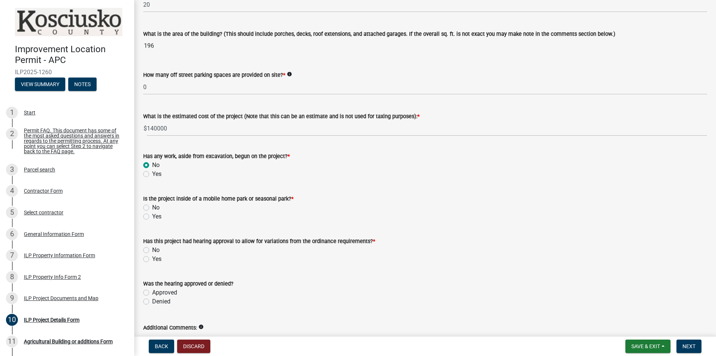
scroll to position [468, 0]
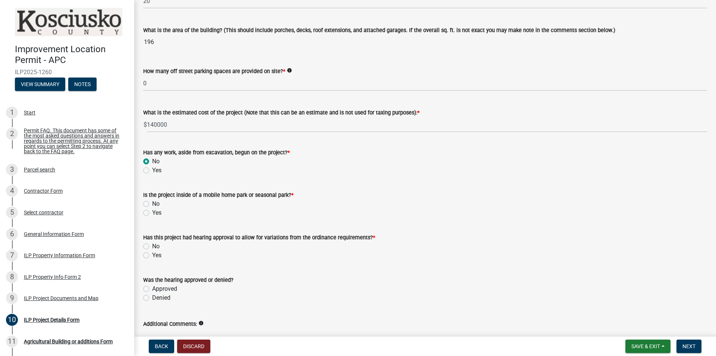
click at [152, 204] on label "No" at bounding box center [155, 203] width 7 height 9
click at [152, 204] on input "No" at bounding box center [154, 201] width 5 height 5
radio input "true"
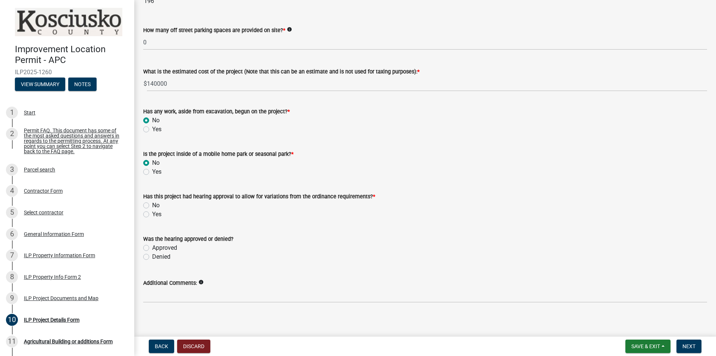
scroll to position [510, 0]
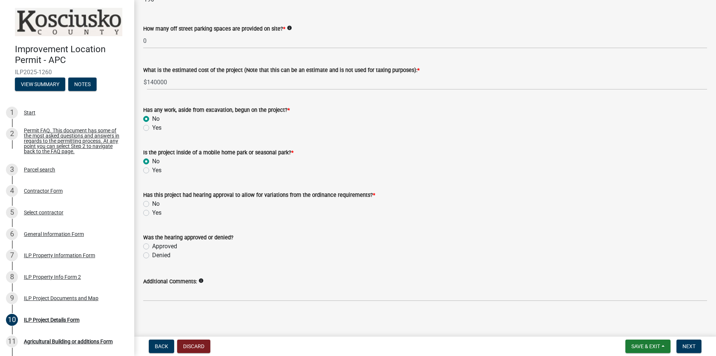
click at [152, 205] on label "No" at bounding box center [155, 203] width 7 height 9
click at [152, 204] on input "No" at bounding box center [154, 201] width 5 height 5
radio input "true"
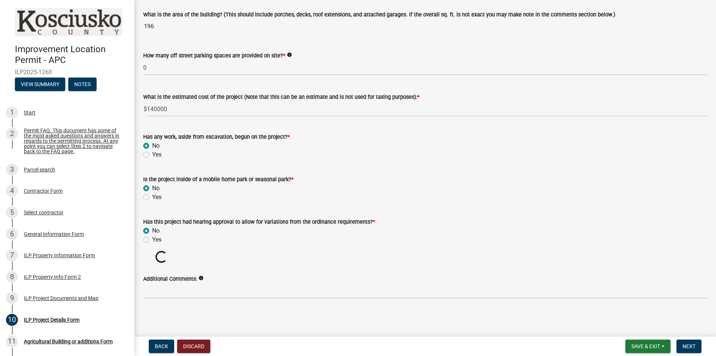
scroll to position [470, 0]
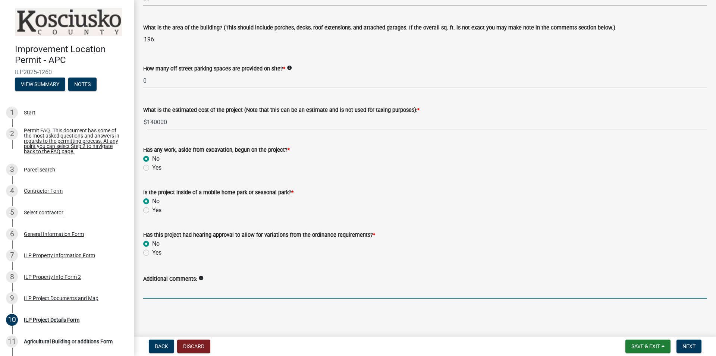
click at [194, 289] on input "Additional Comments:" at bounding box center [425, 290] width 564 height 15
type input "I"
type input "Per 675 IAC 12-6-4 design release not required"
click at [689, 348] on span "Next" at bounding box center [688, 346] width 13 height 6
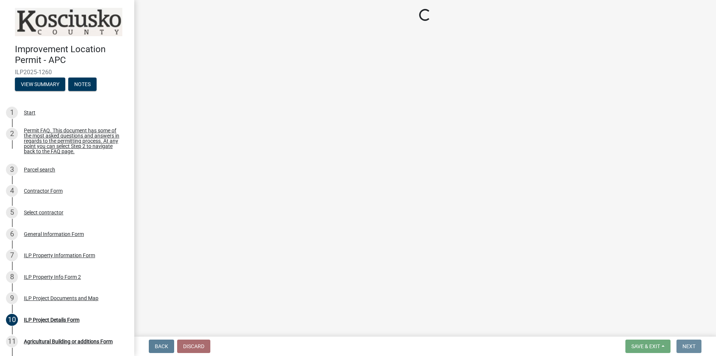
scroll to position [0, 0]
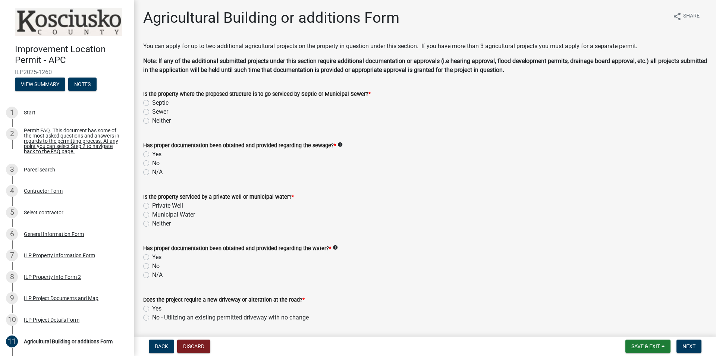
click at [152, 102] on label "Septic" at bounding box center [160, 102] width 16 height 9
click at [152, 102] on input "Septic" at bounding box center [154, 100] width 5 height 5
radio input "true"
click at [152, 174] on label "N/A" at bounding box center [157, 172] width 10 height 9
click at [152, 173] on input "N/A" at bounding box center [154, 170] width 5 height 5
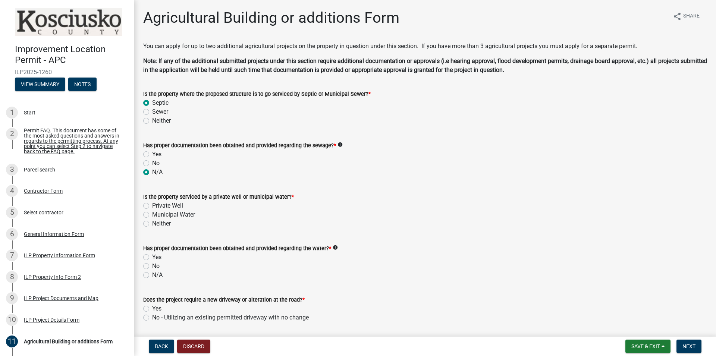
radio input "true"
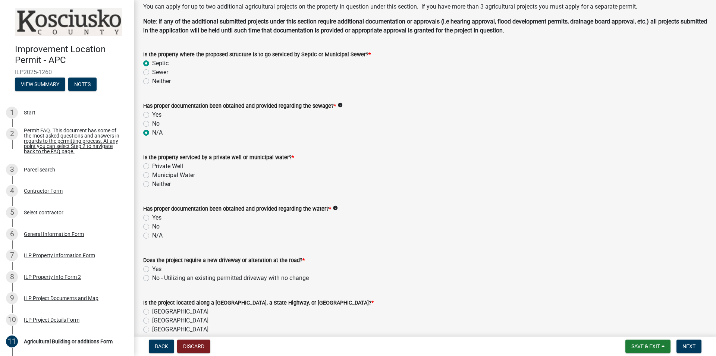
scroll to position [43, 0]
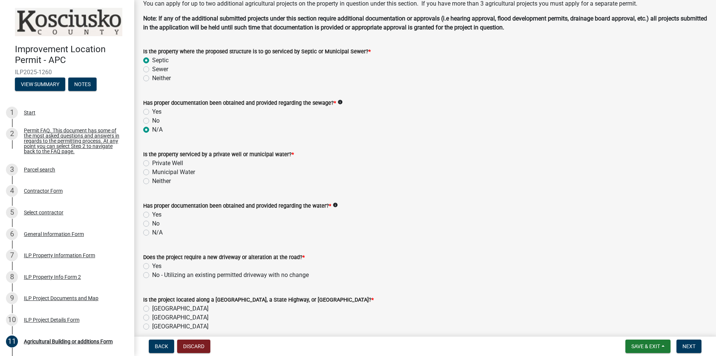
click at [152, 163] on label "Private Well" at bounding box center [167, 163] width 31 height 9
click at [152, 163] on input "Private Well" at bounding box center [154, 161] width 5 height 5
radio input "true"
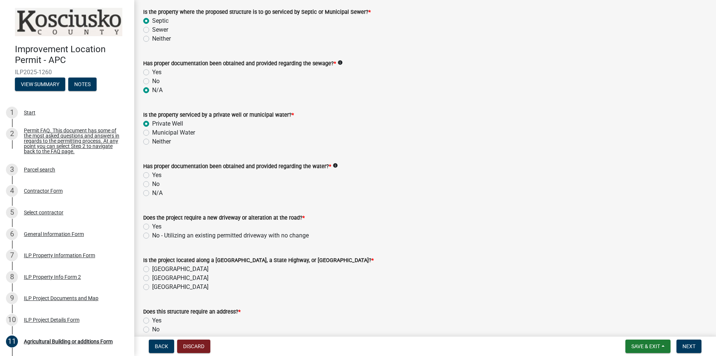
scroll to position [85, 0]
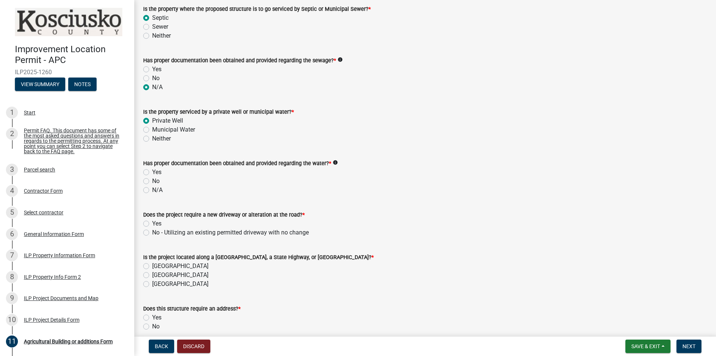
click at [152, 191] on label "N/A" at bounding box center [157, 190] width 10 height 9
click at [152, 191] on input "N/A" at bounding box center [154, 188] width 5 height 5
radio input "true"
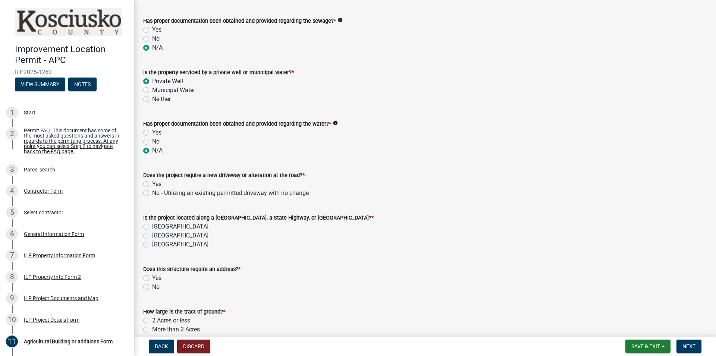
scroll to position [128, 0]
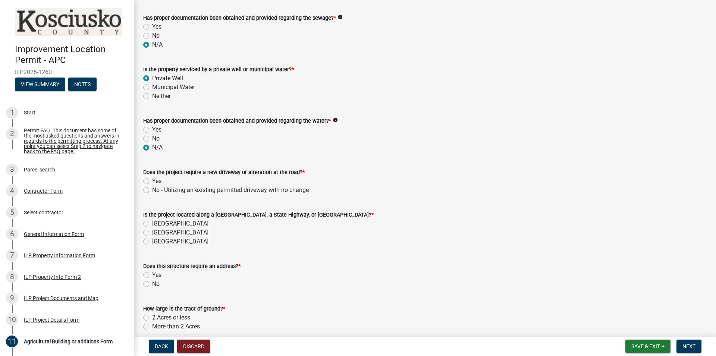
click at [152, 190] on label "No - Utilizing an existing permitted driveway with no change" at bounding box center [230, 190] width 157 height 9
click at [152, 190] on input "No - Utilizing an existing permitted driveway with no change" at bounding box center [154, 188] width 5 height 5
radio input "true"
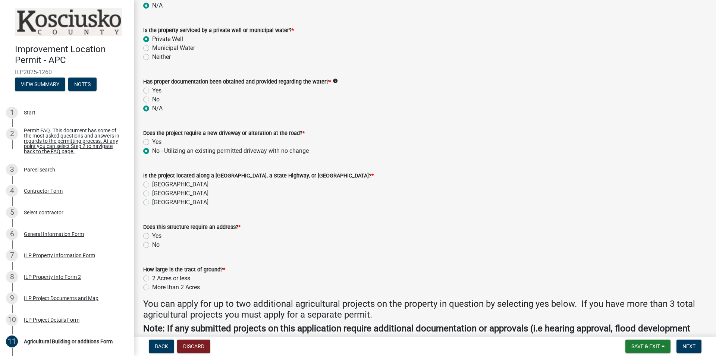
scroll to position [170, 0]
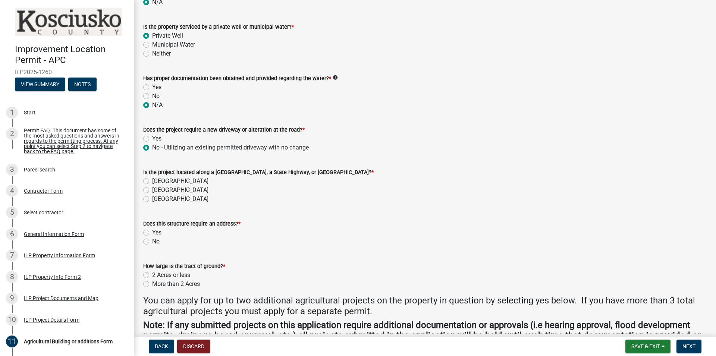
click at [152, 197] on label "[GEOGRAPHIC_DATA]" at bounding box center [180, 199] width 56 height 9
click at [152, 197] on input "[GEOGRAPHIC_DATA]" at bounding box center [154, 197] width 5 height 5
radio input "true"
click at [152, 241] on label "No" at bounding box center [155, 241] width 7 height 9
click at [152, 241] on input "No" at bounding box center [154, 239] width 5 height 5
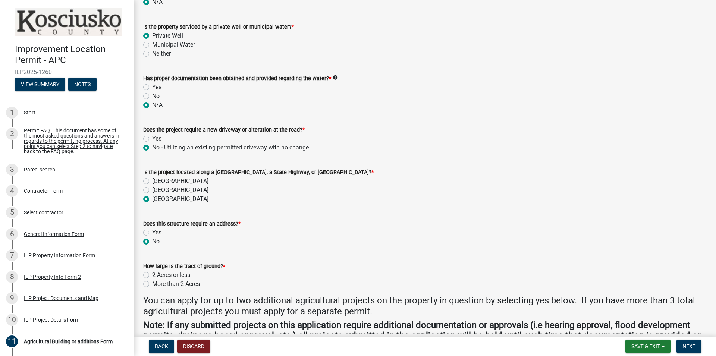
radio input "true"
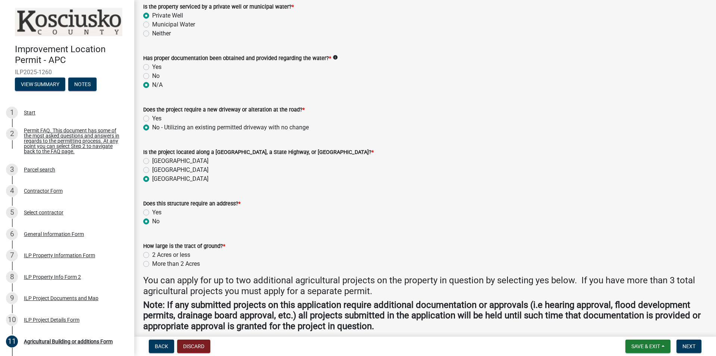
scroll to position [213, 0]
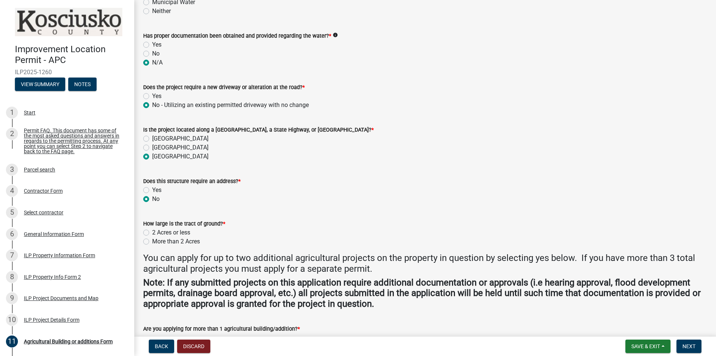
click at [152, 242] on label "More than 2 Acres" at bounding box center [176, 241] width 48 height 9
click at [152, 242] on input "More than 2 Acres" at bounding box center [154, 239] width 5 height 5
radio input "true"
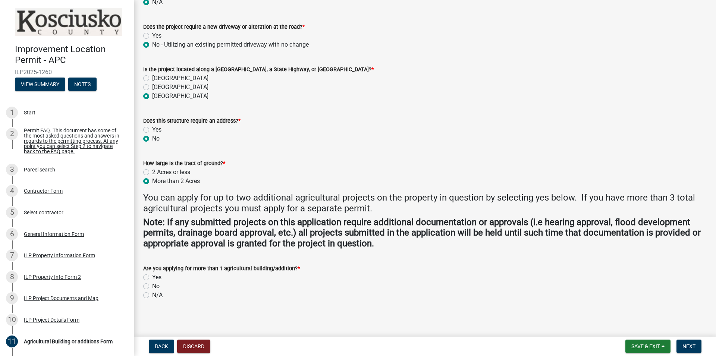
scroll to position [275, 0]
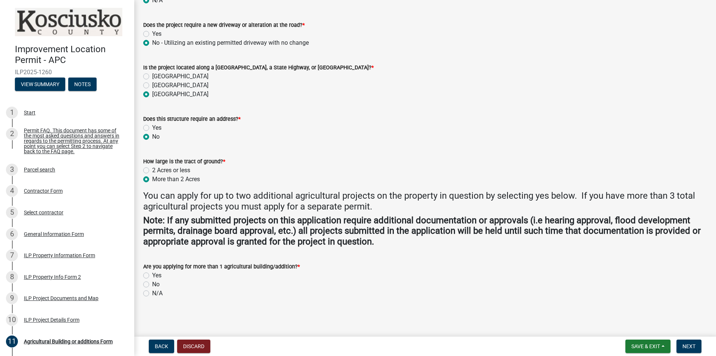
click at [152, 284] on label "No" at bounding box center [155, 284] width 7 height 9
click at [152, 284] on input "No" at bounding box center [154, 282] width 5 height 5
radio input "true"
click at [688, 348] on span "Next" at bounding box center [688, 346] width 13 height 6
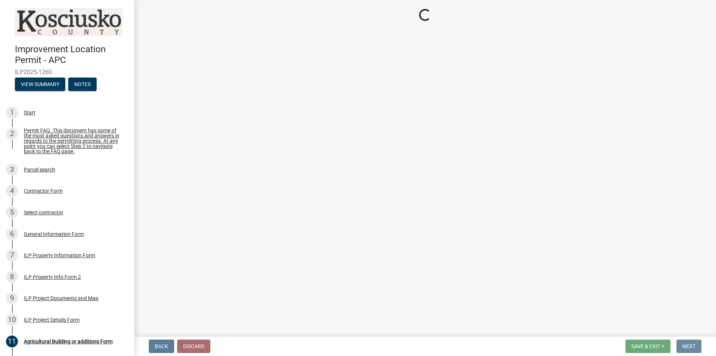
scroll to position [0, 0]
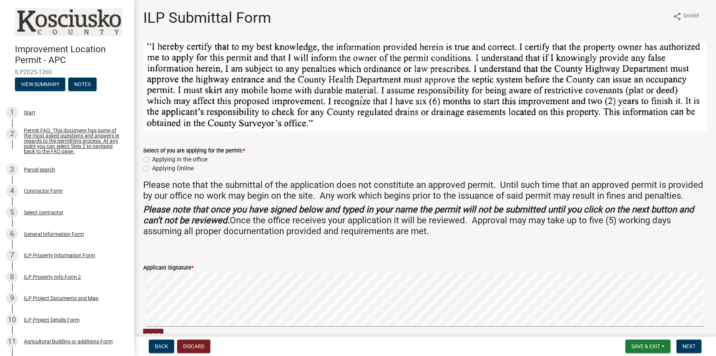
click at [152, 167] on label "Applying Online" at bounding box center [172, 168] width 41 height 9
click at [152, 167] on input "Applying Online" at bounding box center [154, 166] width 5 height 5
radio input "true"
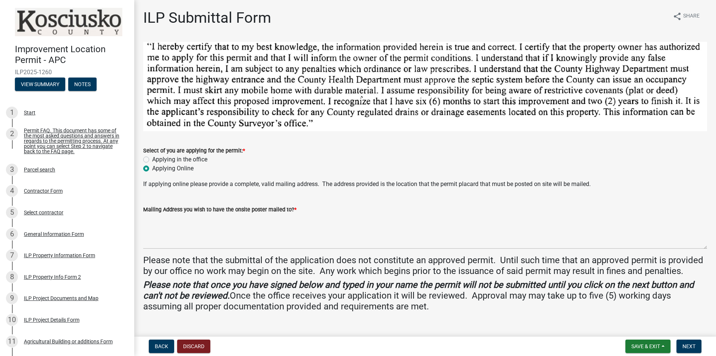
scroll to position [43, 0]
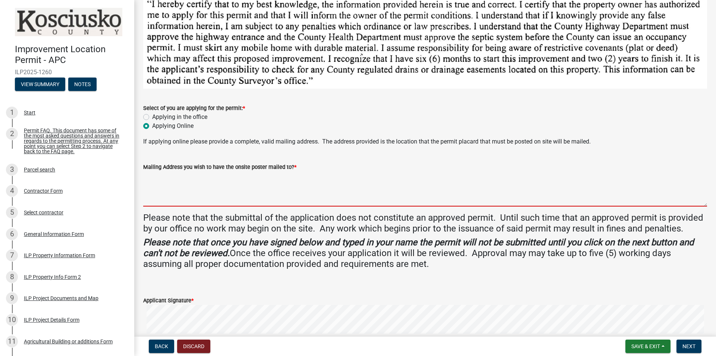
click at [230, 196] on textarea "Mailing Address you wish to have the onsite poster mailed to? *" at bounding box center [425, 189] width 564 height 35
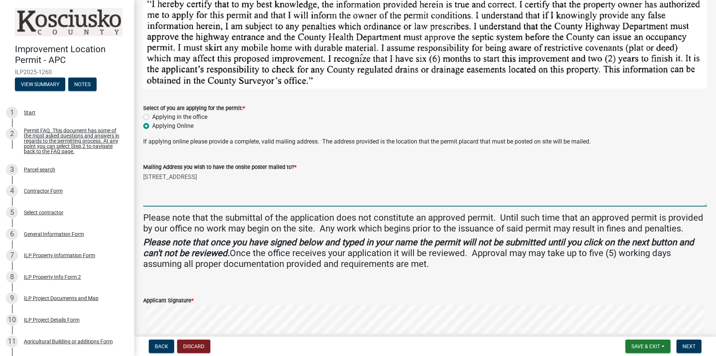
type textarea "[STREET_ADDRESS]"
click at [213, 224] on h4 "Please note that the submittal of the application does not constitute an approv…" at bounding box center [425, 224] width 564 height 22
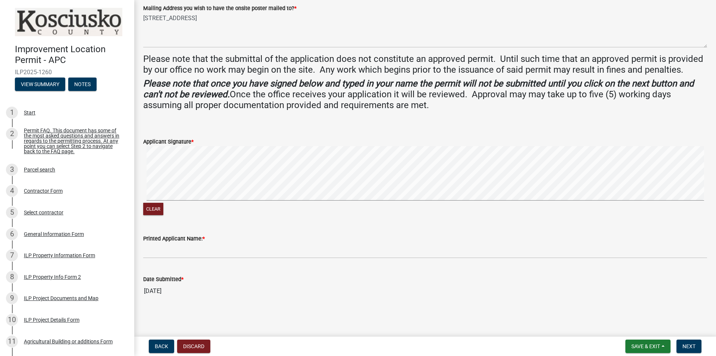
scroll to position [211, 0]
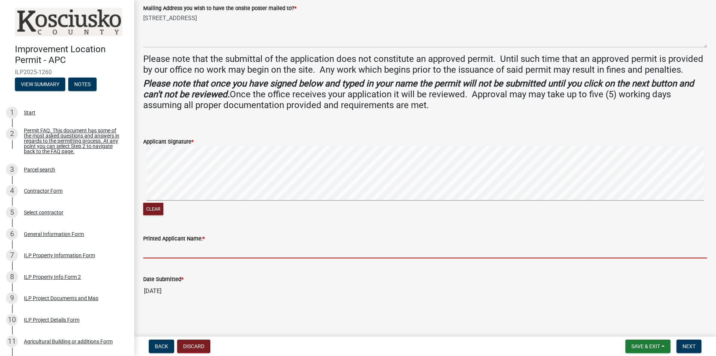
click at [197, 253] on input "Printed Applicant Name: *" at bounding box center [425, 250] width 564 height 15
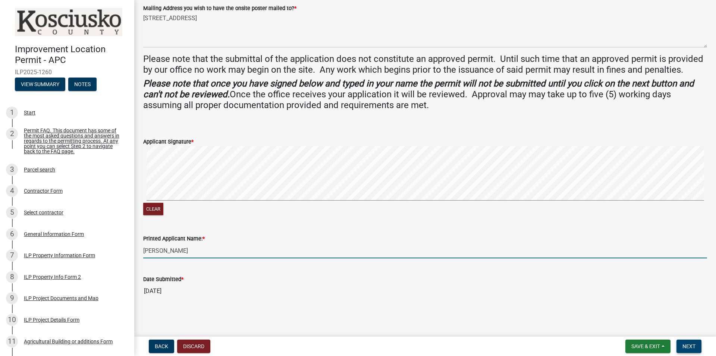
type input "[PERSON_NAME]"
click at [688, 349] on span "Next" at bounding box center [688, 346] width 13 height 6
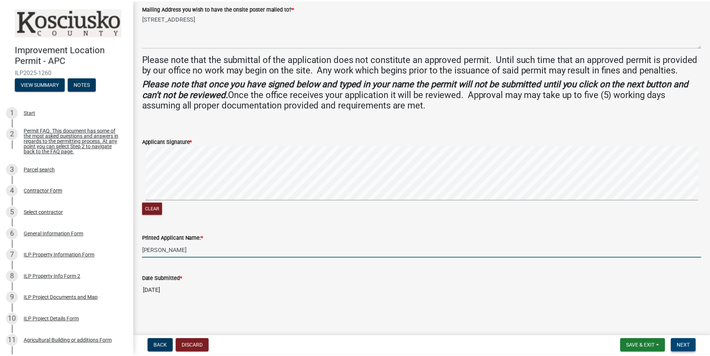
scroll to position [0, 0]
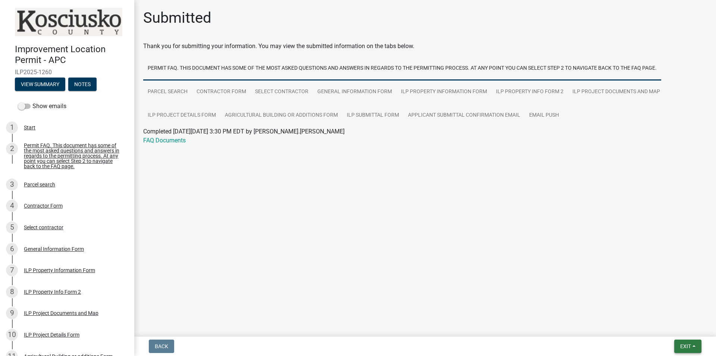
click at [692, 345] on button "Exit" at bounding box center [687, 346] width 27 height 13
click at [678, 328] on button "Save & Exit" at bounding box center [672, 327] width 60 height 18
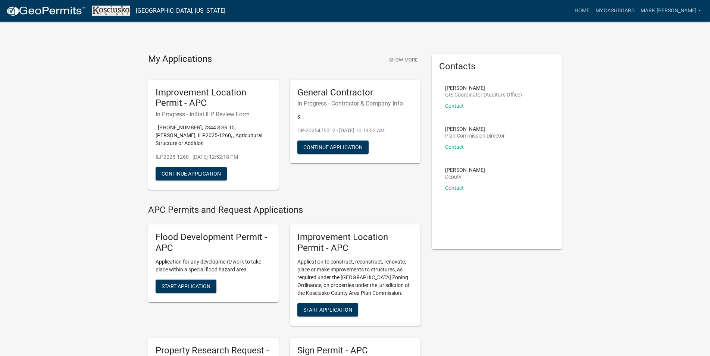
click at [346, 188] on div "General Contractor In Progress - Contractor & Company Info & CR-2025475012 - [D…" at bounding box center [355, 135] width 142 height 122
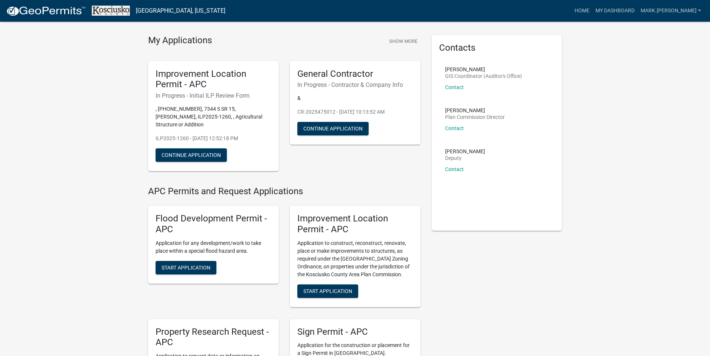
scroll to position [38, 0]
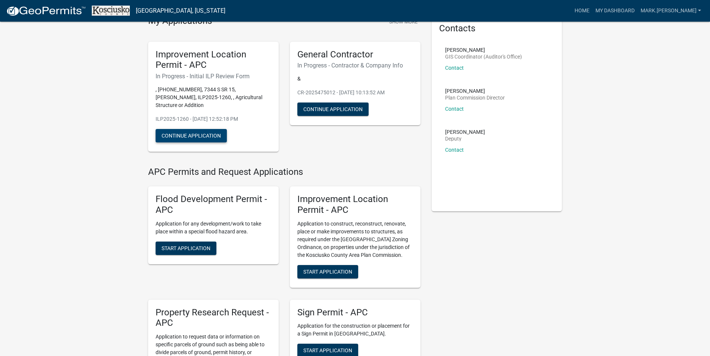
click at [191, 129] on button "Continue Application" at bounding box center [190, 135] width 71 height 13
